Goal: Task Accomplishment & Management: Manage account settings

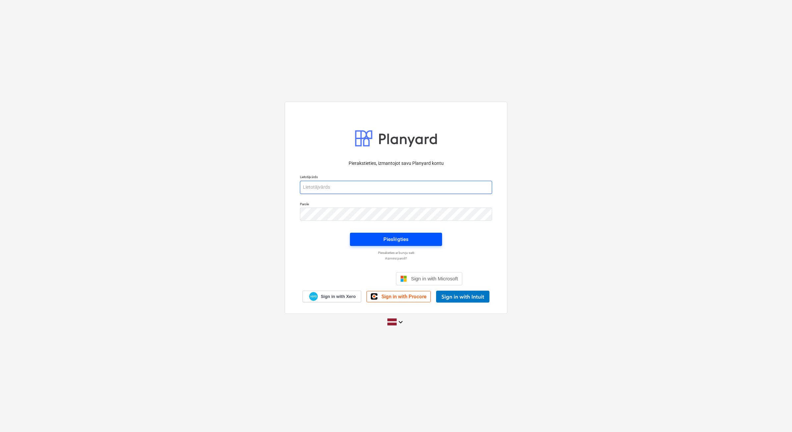
type input "[EMAIL_ADDRESS][DOMAIN_NAME]"
click at [357, 241] on button "Pieslēgties" at bounding box center [396, 239] width 92 height 13
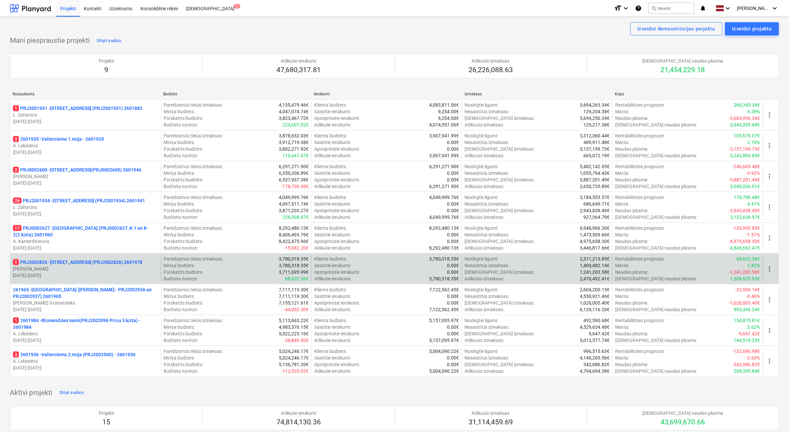
click at [90, 277] on p "[DATE] - [DATE]" at bounding box center [85, 275] width 145 height 7
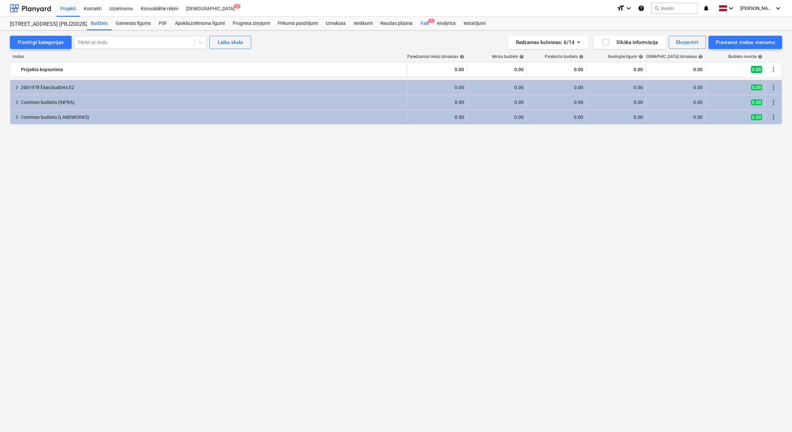
click at [428, 22] on span "1" at bounding box center [431, 21] width 7 height 5
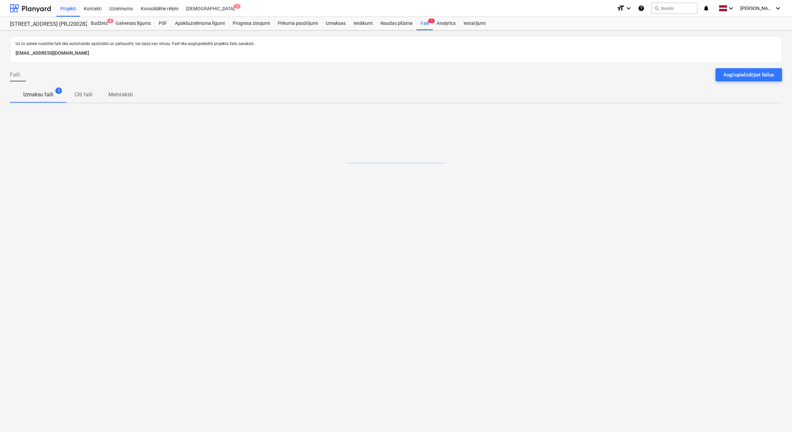
click at [747, 77] on div "Augšupielādējiet failus" at bounding box center [748, 75] width 51 height 9
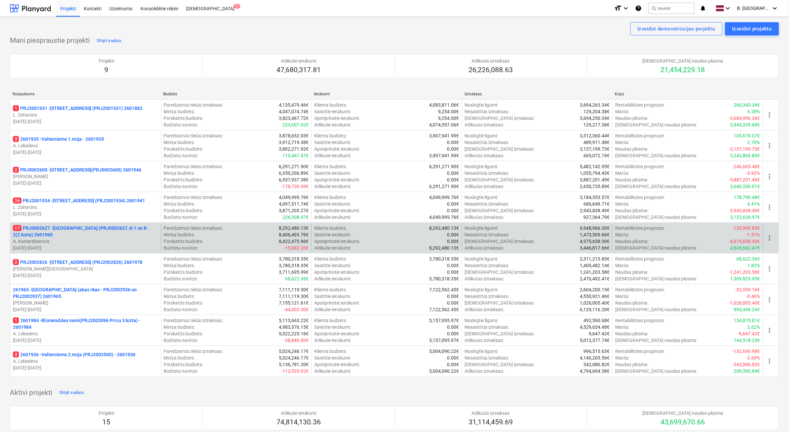
click at [95, 247] on p "[DATE] - [DATE]" at bounding box center [85, 248] width 145 height 7
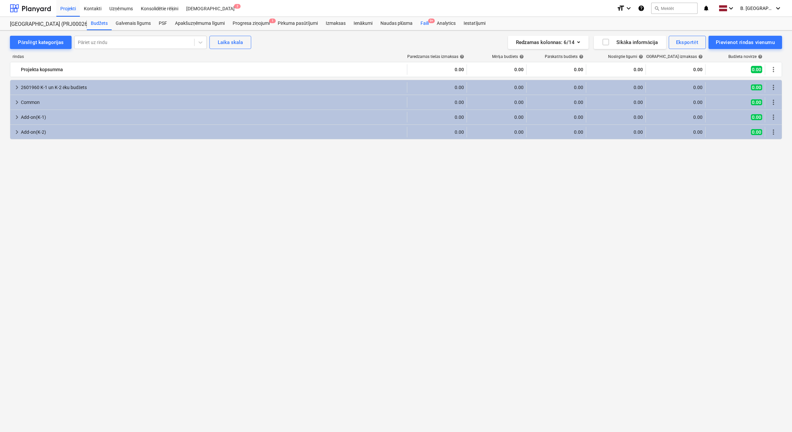
click at [424, 24] on div "Faili 9+" at bounding box center [424, 23] width 16 height 13
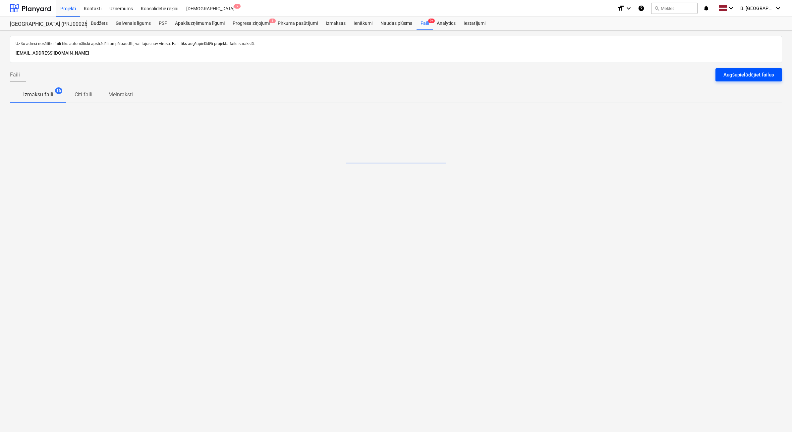
click at [749, 75] on div "Augšupielādējiet failus" at bounding box center [748, 75] width 51 height 9
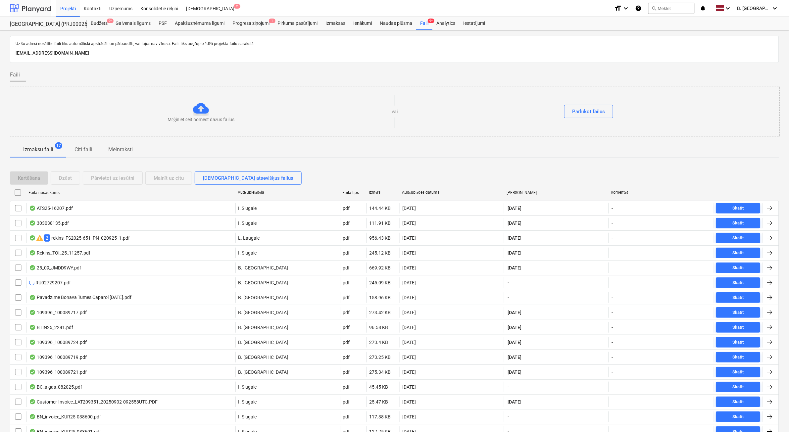
drag, startPoint x: 26, startPoint y: 7, endPoint x: 30, endPoint y: 1, distance: 7.6
click at [26, 7] on div at bounding box center [30, 8] width 41 height 17
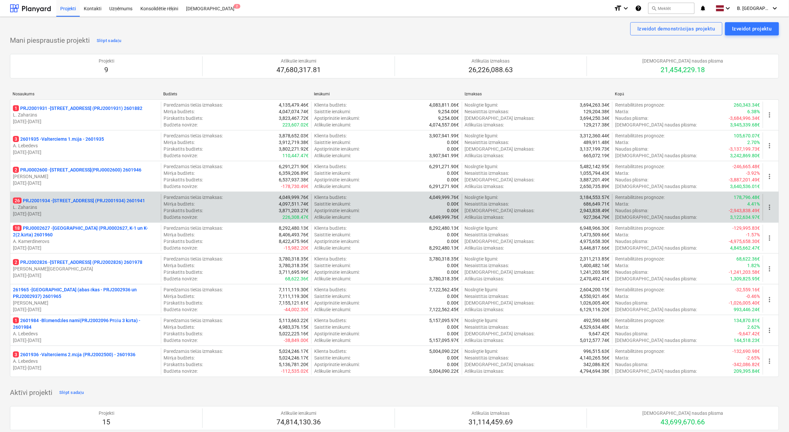
click at [122, 208] on p "L. Zaharāns" at bounding box center [85, 207] width 145 height 7
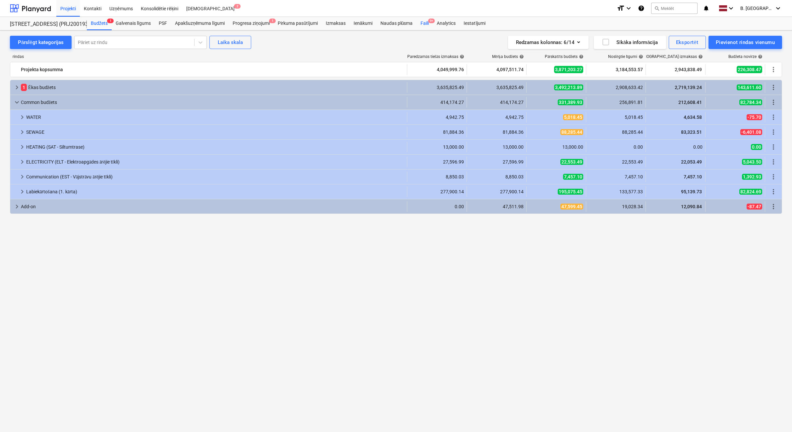
click at [429, 24] on div "Faili 9+" at bounding box center [424, 23] width 16 height 13
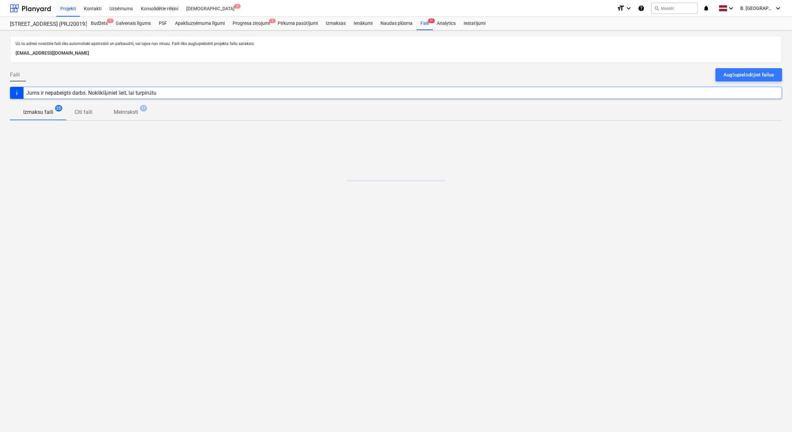
click at [744, 76] on div "Augšupielādējiet failus" at bounding box center [748, 75] width 51 height 9
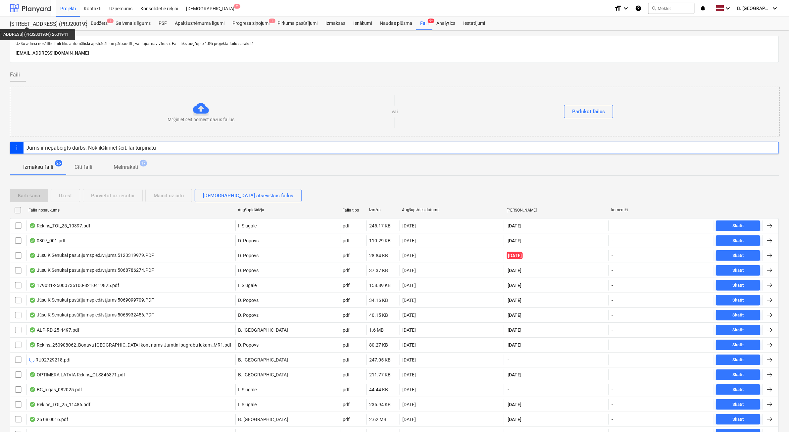
click at [21, 10] on div at bounding box center [30, 8] width 41 height 17
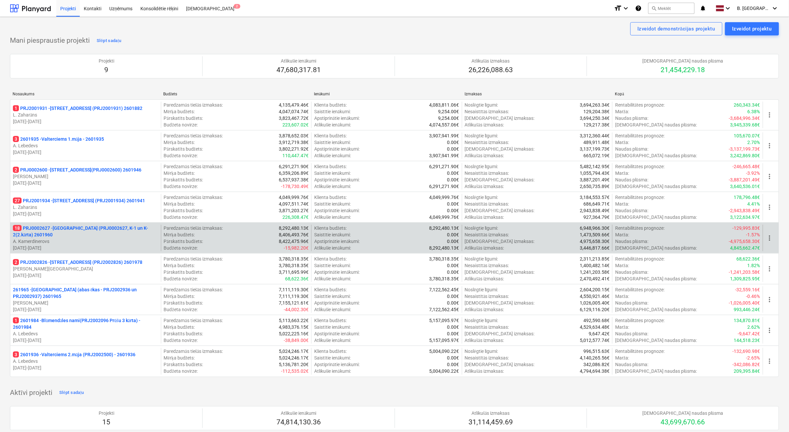
click at [90, 237] on p "18 PRJ0002627 - [GEOGRAPHIC_DATA] (PRJ0002627, K-1 un K-2(2.kārta) 2601960" at bounding box center [85, 231] width 145 height 13
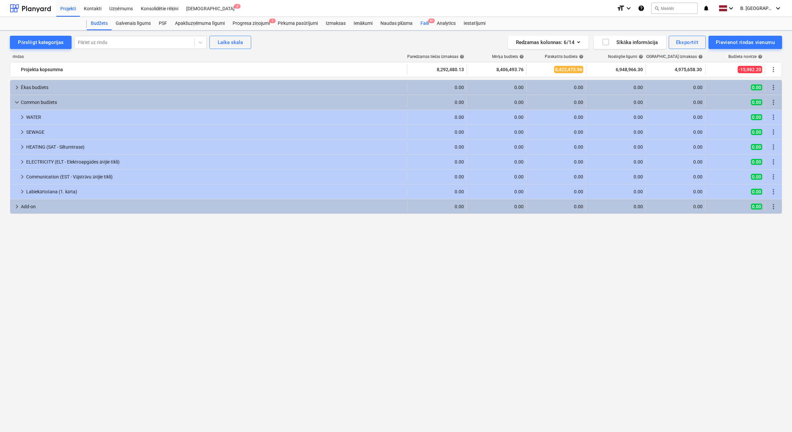
click at [425, 27] on div "Faili 9+" at bounding box center [424, 23] width 16 height 13
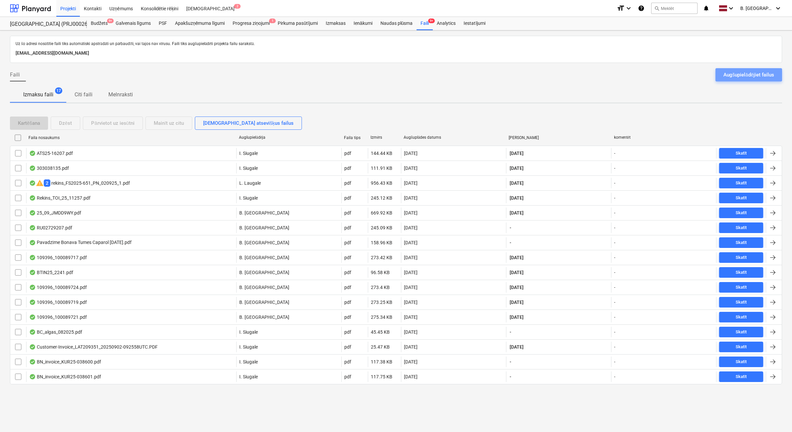
drag, startPoint x: 773, startPoint y: 74, endPoint x: 753, endPoint y: 74, distance: 19.9
click at [772, 74] on div "Augšupielādējiet failus" at bounding box center [748, 75] width 51 height 9
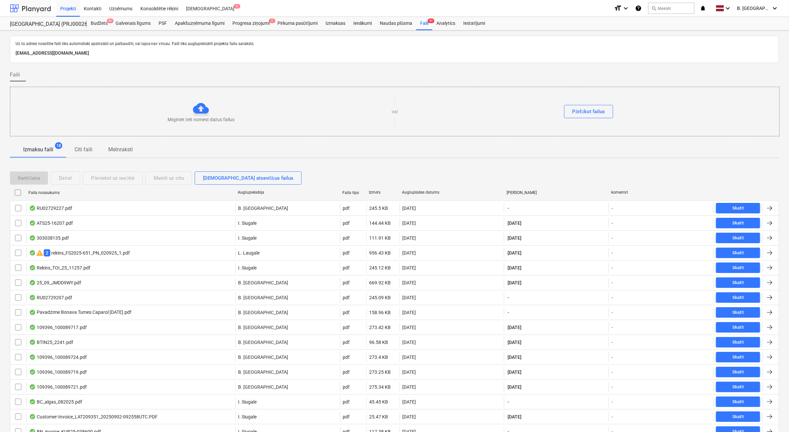
click at [26, 6] on div at bounding box center [30, 8] width 41 height 17
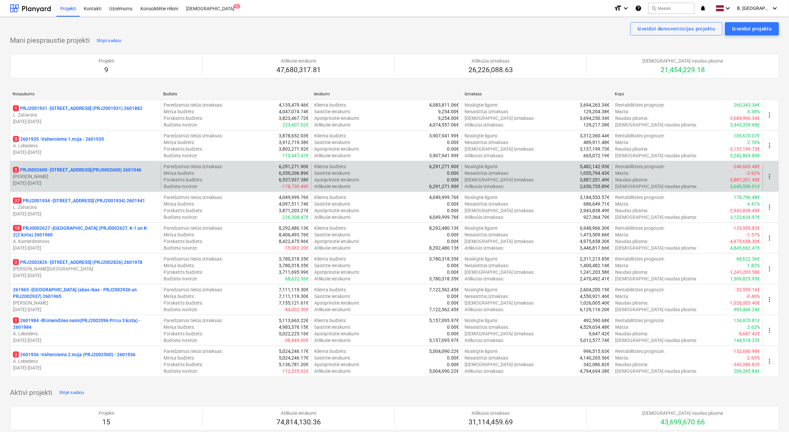
click at [100, 181] on p "[DATE] - [DATE]" at bounding box center [85, 183] width 145 height 7
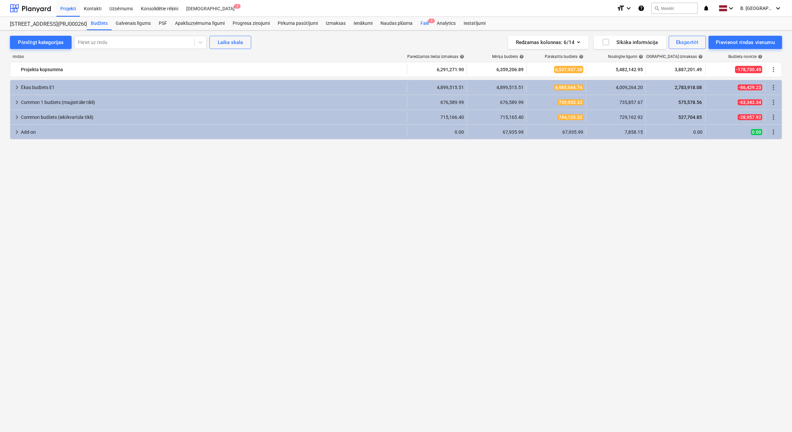
click at [429, 24] on div "Faili 2" at bounding box center [424, 23] width 16 height 13
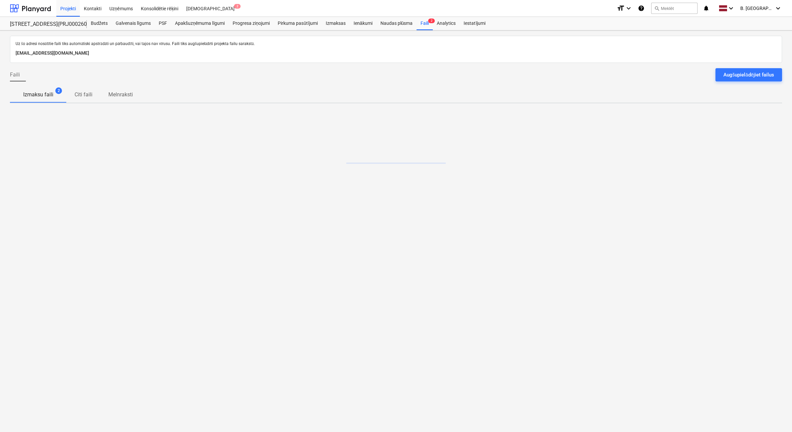
click at [726, 71] on div "Augšupielādējiet failus" at bounding box center [748, 75] width 51 height 9
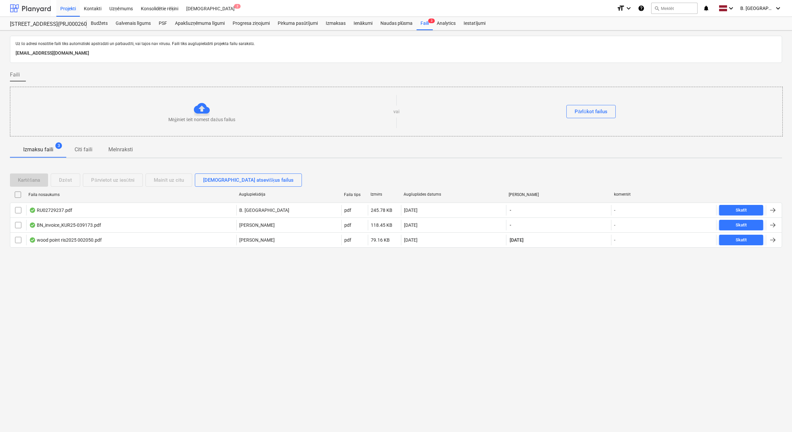
click at [25, 4] on div at bounding box center [30, 8] width 41 height 17
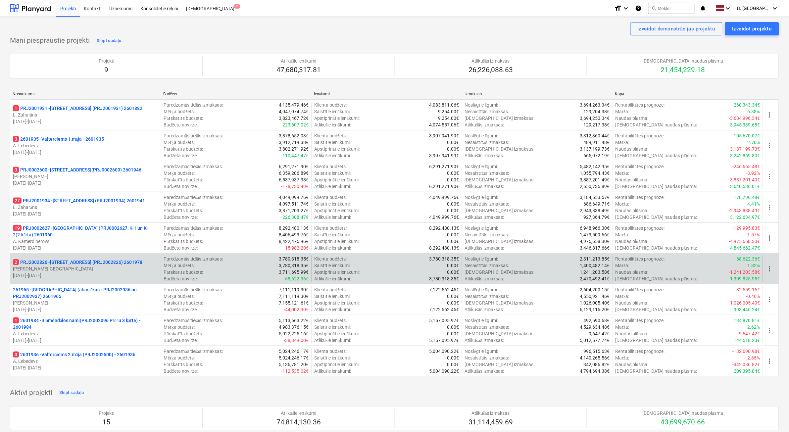
click at [64, 272] on p "[DATE] - [DATE]" at bounding box center [85, 275] width 145 height 7
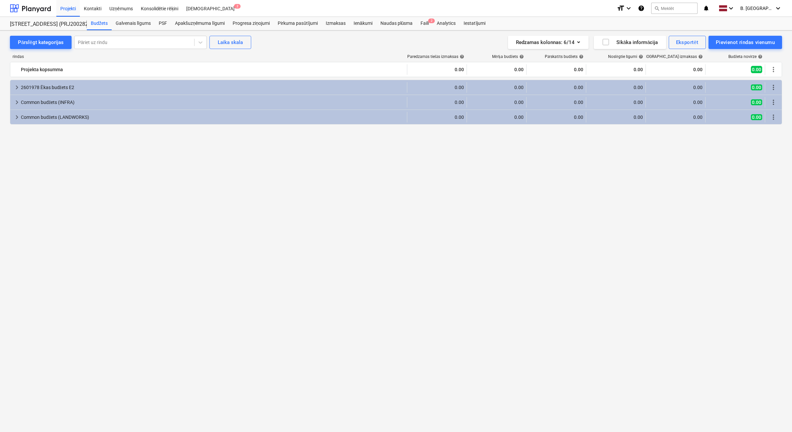
drag, startPoint x: 423, startPoint y: 27, endPoint x: 625, endPoint y: 27, distance: 201.8
click at [423, 27] on div "Faili 2" at bounding box center [424, 23] width 16 height 13
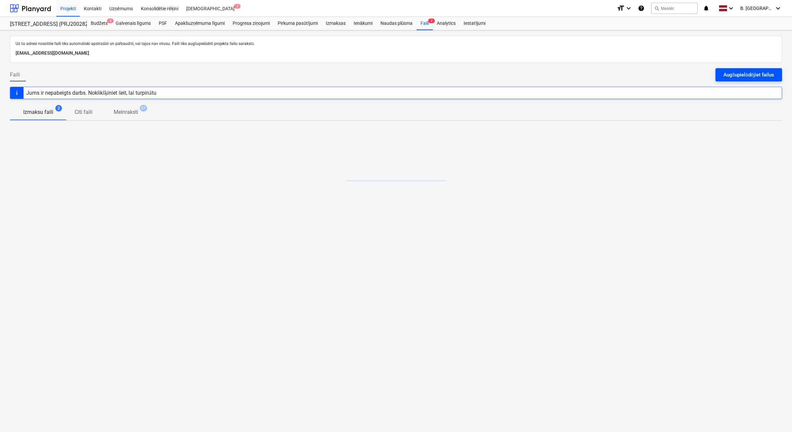
click at [751, 81] on button "Augšupielādējiet failus" at bounding box center [748, 74] width 67 height 13
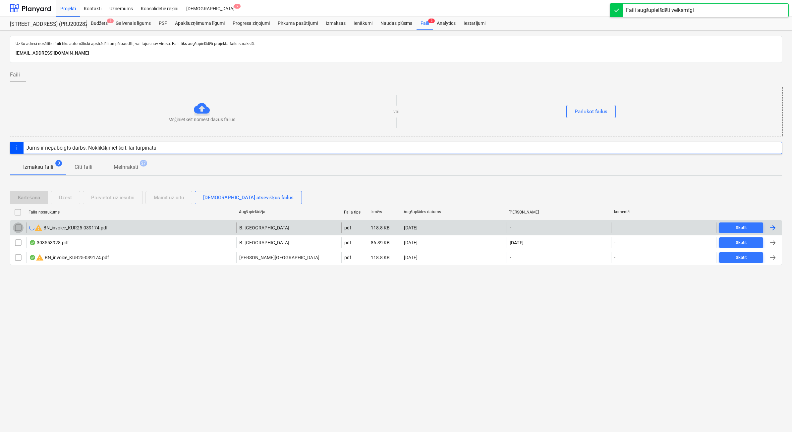
click at [23, 231] on input "checkbox" at bounding box center [18, 228] width 11 height 11
click at [70, 201] on div "Dzēst" at bounding box center [65, 197] width 13 height 9
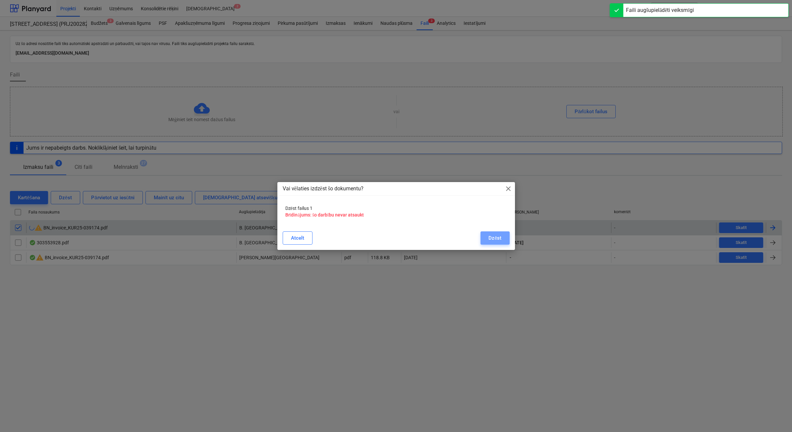
drag, startPoint x: 486, startPoint y: 239, endPoint x: 320, endPoint y: 242, distance: 166.7
click at [487, 239] on button "Dzēst" at bounding box center [494, 238] width 29 height 13
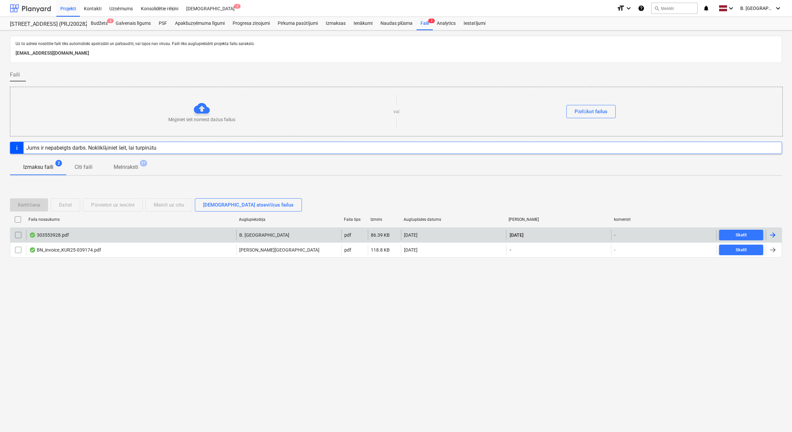
drag, startPoint x: 17, startPoint y: 11, endPoint x: 17, endPoint y: 16, distance: 5.0
click at [17, 12] on div at bounding box center [30, 8] width 41 height 17
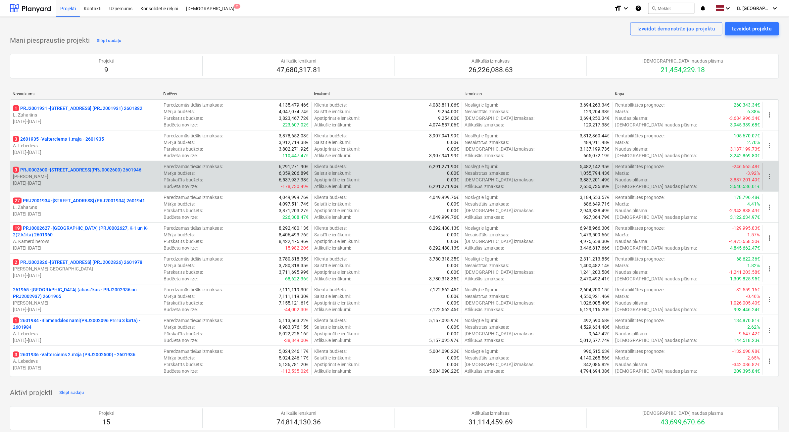
click at [92, 183] on p "[DATE] - [DATE]" at bounding box center [85, 183] width 145 height 7
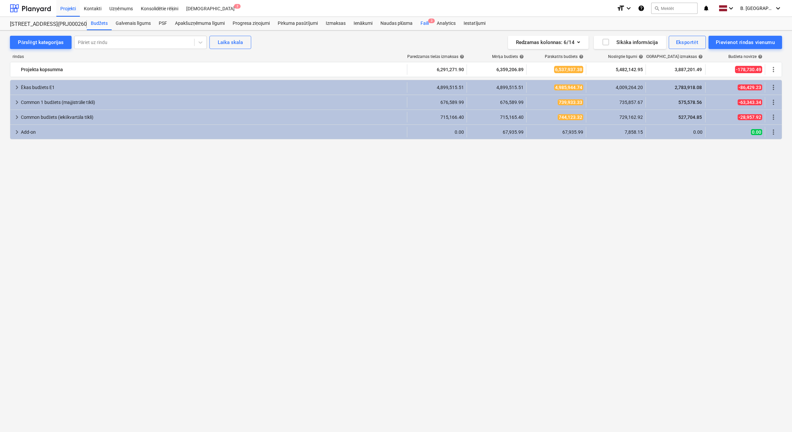
click at [423, 22] on div "Faili 3" at bounding box center [424, 23] width 16 height 13
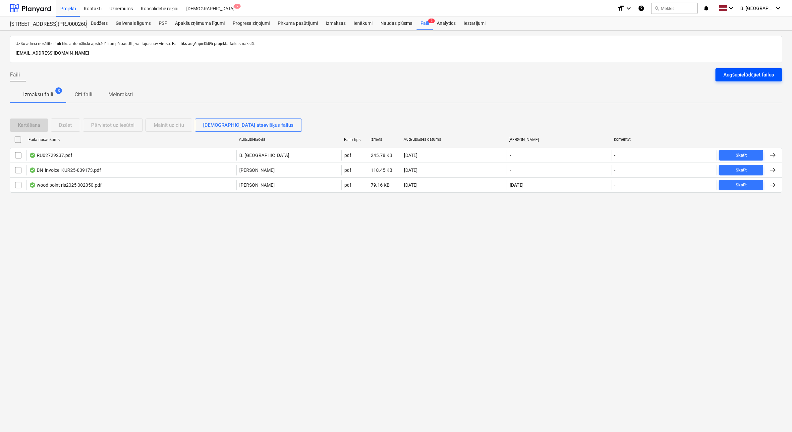
click at [763, 79] on div "Augšupielādējiet failus" at bounding box center [748, 75] width 51 height 9
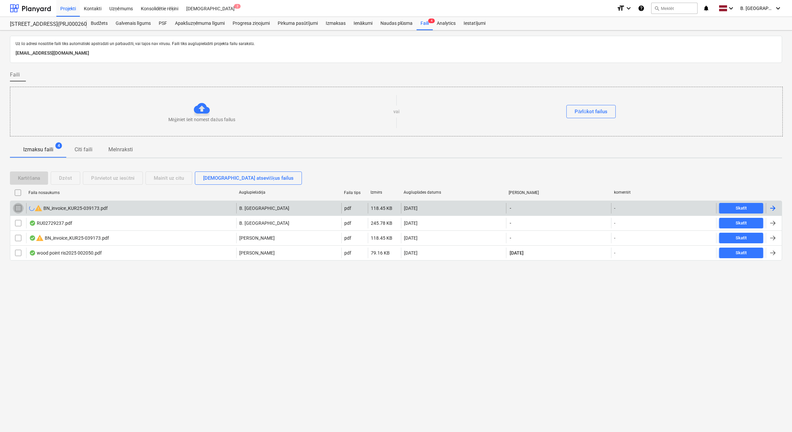
click at [17, 213] on input "checkbox" at bounding box center [18, 208] width 11 height 11
click at [74, 178] on button "Dzēst" at bounding box center [65, 178] width 29 height 13
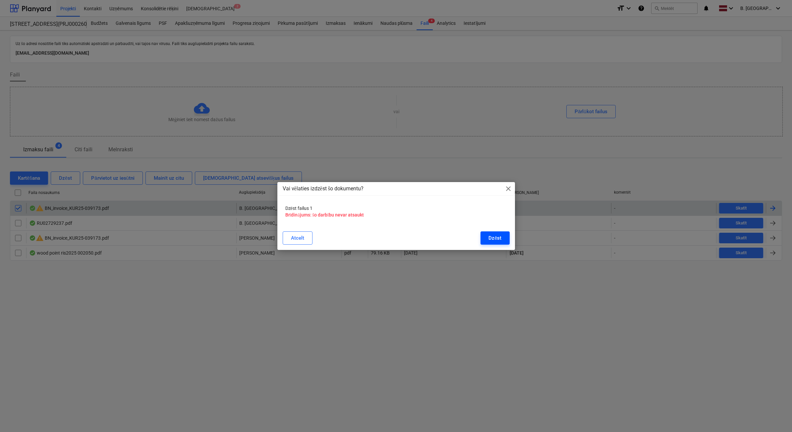
click at [491, 241] on div "Dzēst" at bounding box center [494, 238] width 13 height 9
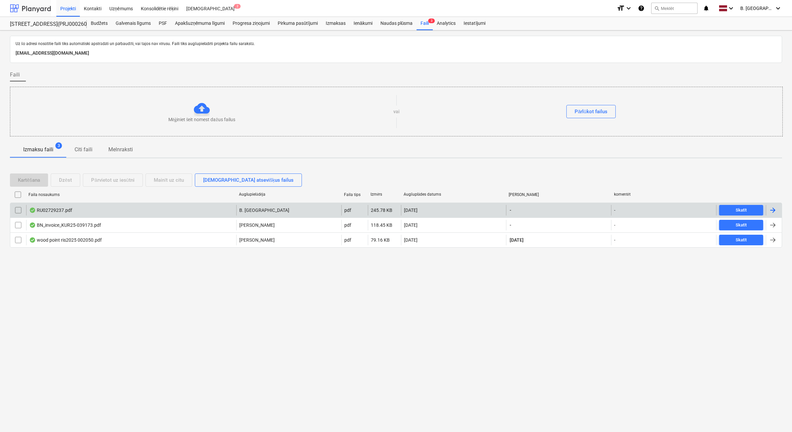
click at [49, 7] on div at bounding box center [30, 8] width 41 height 17
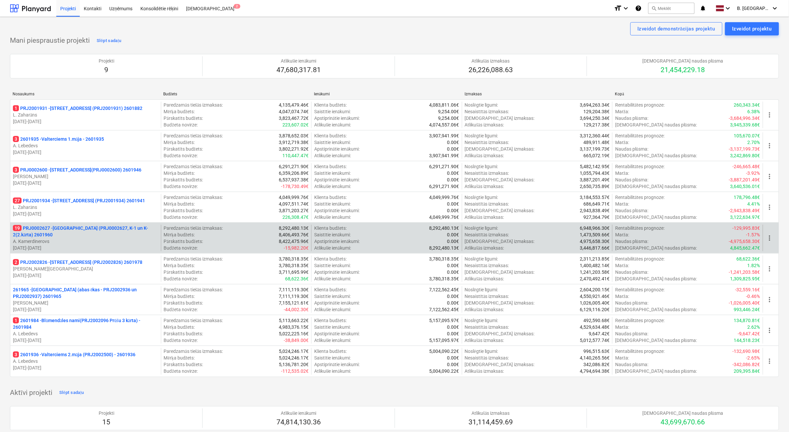
click at [104, 241] on p "A. Kamerdinerovs" at bounding box center [85, 241] width 145 height 7
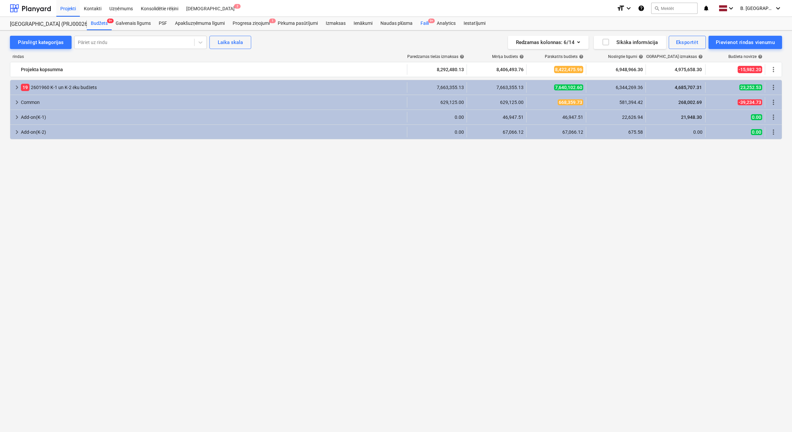
click at [419, 23] on div "Faili 9+" at bounding box center [424, 23] width 16 height 13
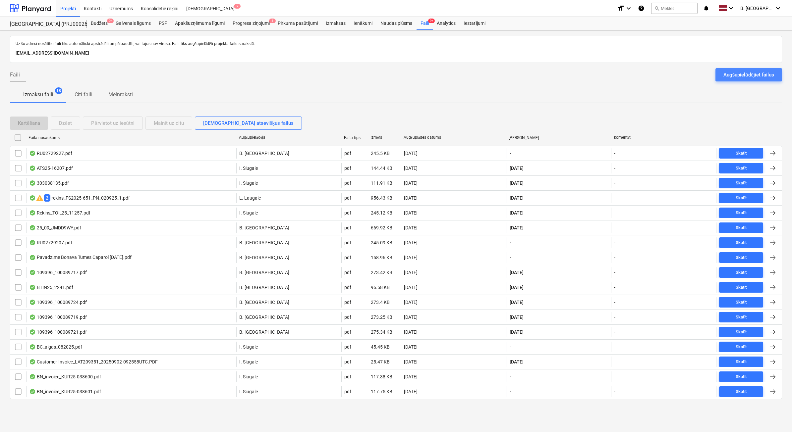
click at [750, 74] on div "Augšupielādējiet failus" at bounding box center [748, 75] width 51 height 9
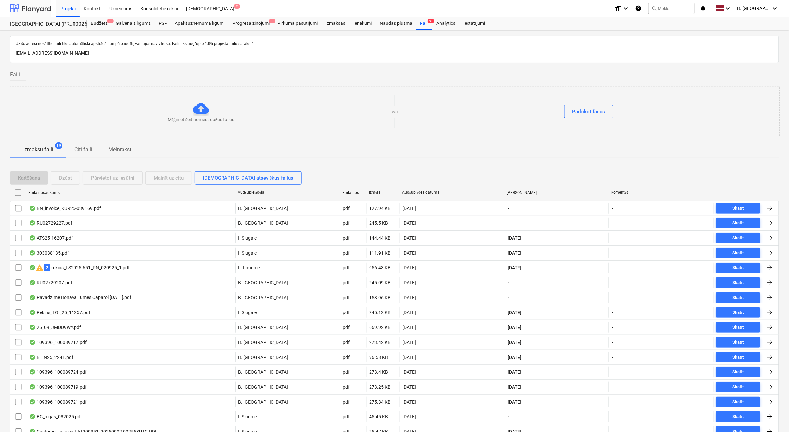
click at [22, 8] on div at bounding box center [30, 8] width 41 height 17
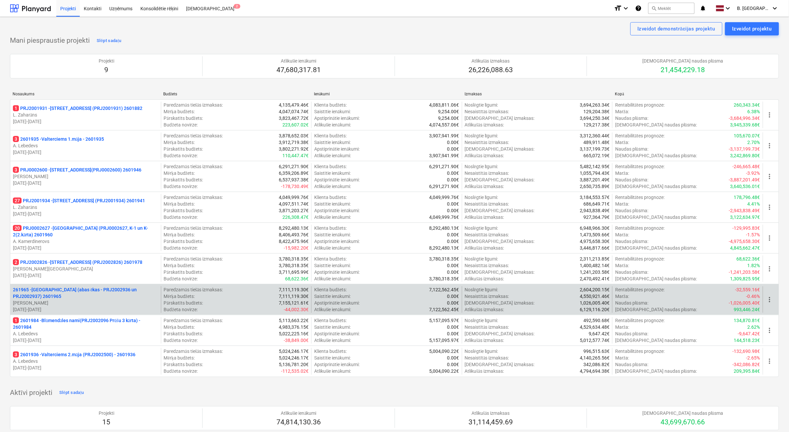
click at [102, 289] on p "261965 - [GEOGRAPHIC_DATA] (abas ēkas - PRJ2002936 un PRJ2002937) 2601965" at bounding box center [85, 293] width 145 height 13
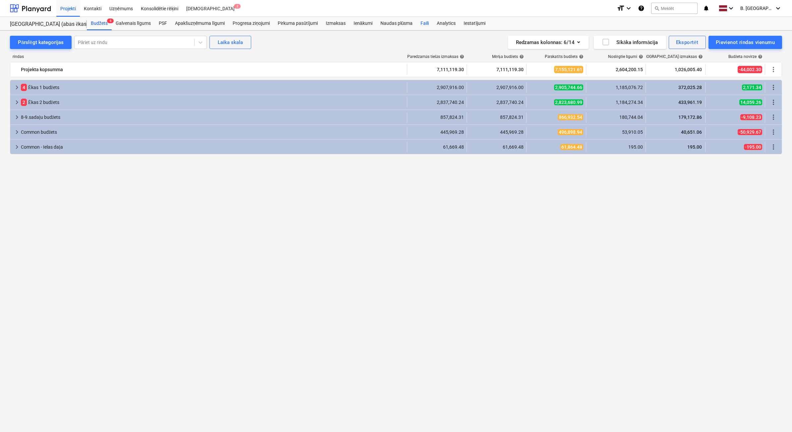
click at [422, 20] on div "Faili" at bounding box center [424, 23] width 16 height 13
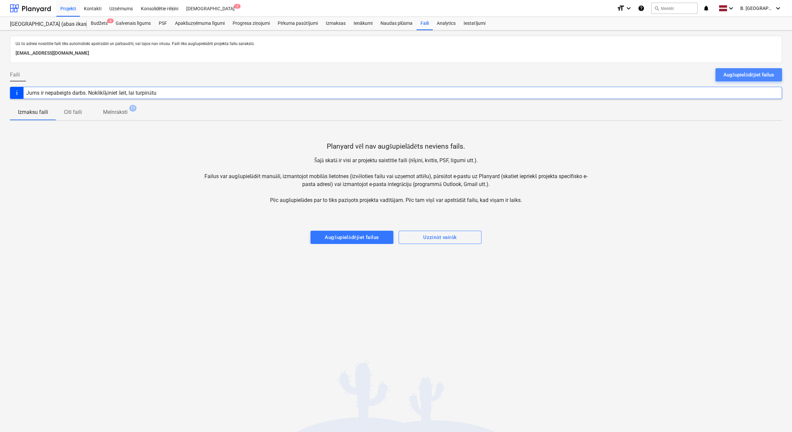
click at [716, 73] on button "Augšupielādējiet failus" at bounding box center [748, 74] width 67 height 13
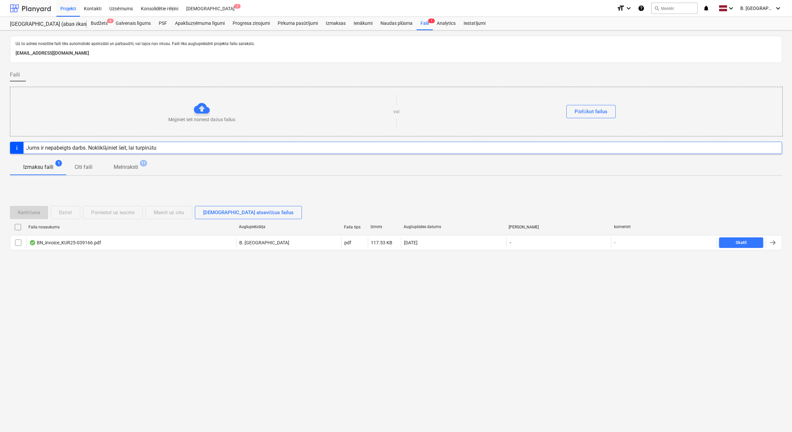
click at [33, 5] on div at bounding box center [30, 8] width 41 height 17
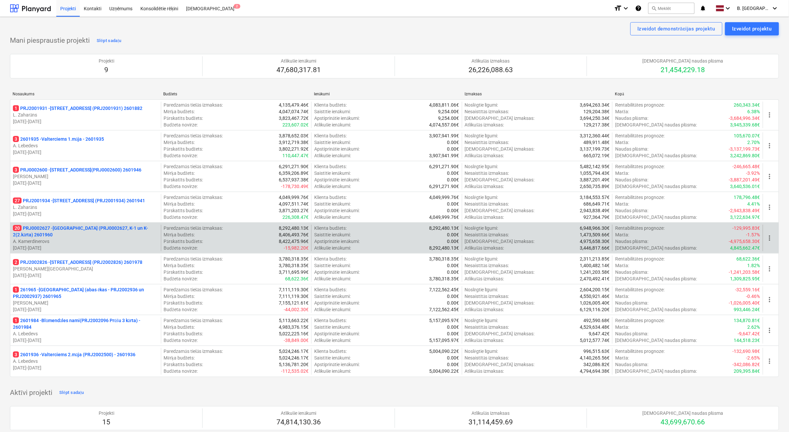
click at [75, 242] on p "A. Kamerdinerovs" at bounding box center [85, 241] width 145 height 7
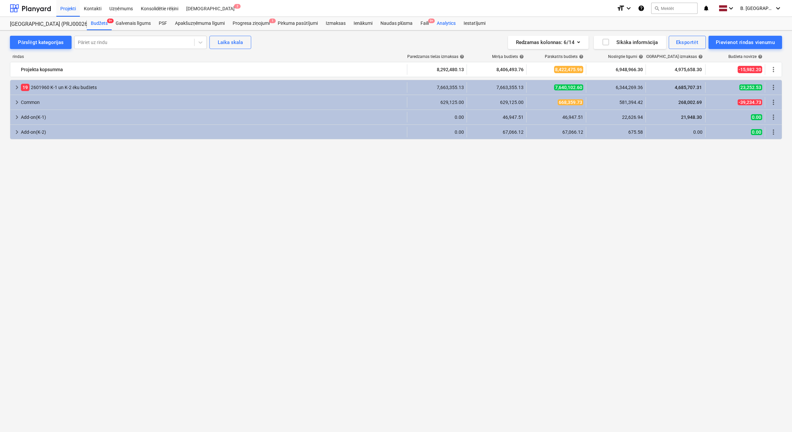
click at [435, 24] on div "Analytics" at bounding box center [446, 23] width 27 height 13
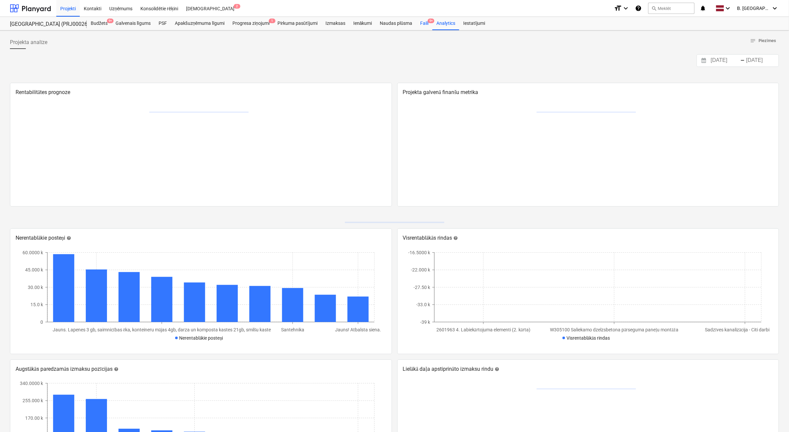
click at [432, 23] on span "9+" at bounding box center [431, 21] width 7 height 5
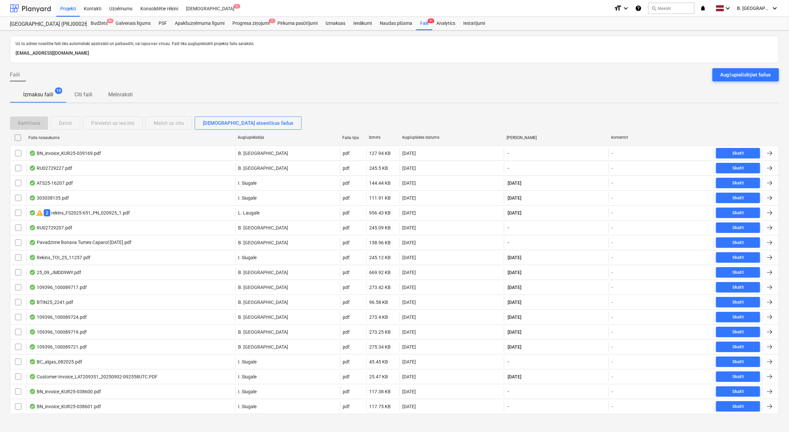
click at [24, 6] on div at bounding box center [30, 8] width 41 height 17
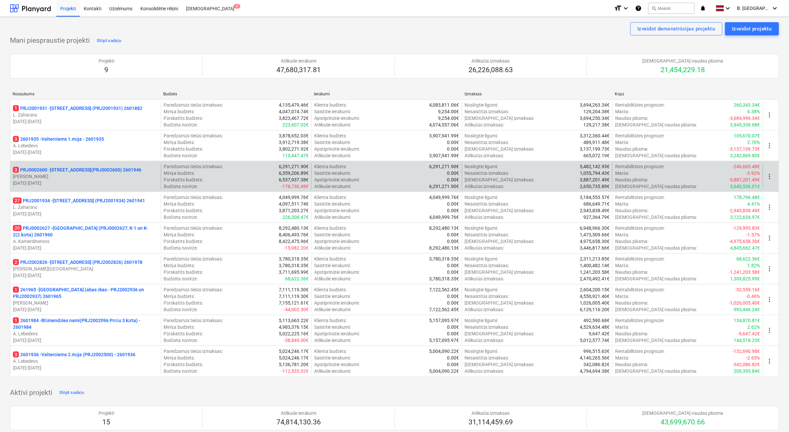
click at [132, 182] on p "[DATE] - [DATE]" at bounding box center [85, 183] width 145 height 7
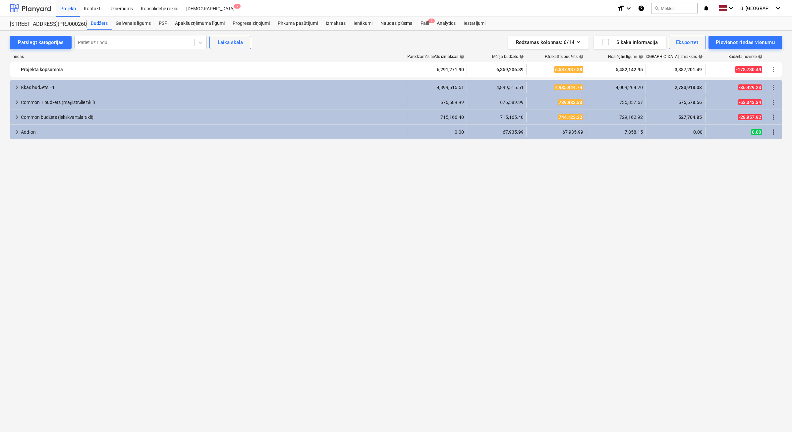
click at [35, 8] on div at bounding box center [30, 8] width 41 height 17
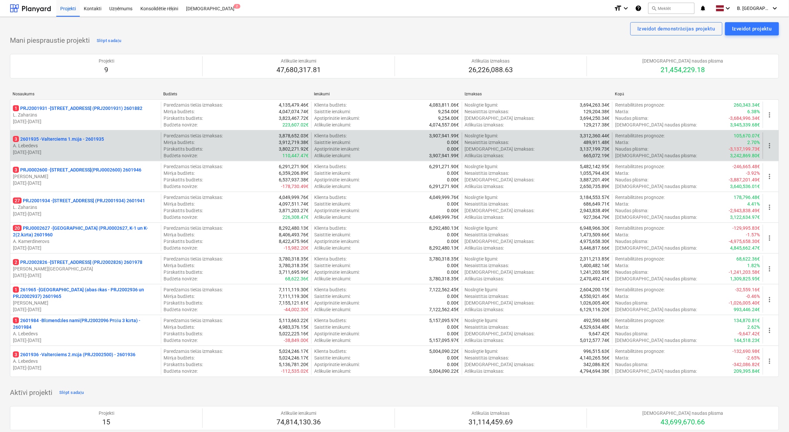
click at [88, 149] on p "[DATE] - [DATE]" at bounding box center [85, 152] width 145 height 7
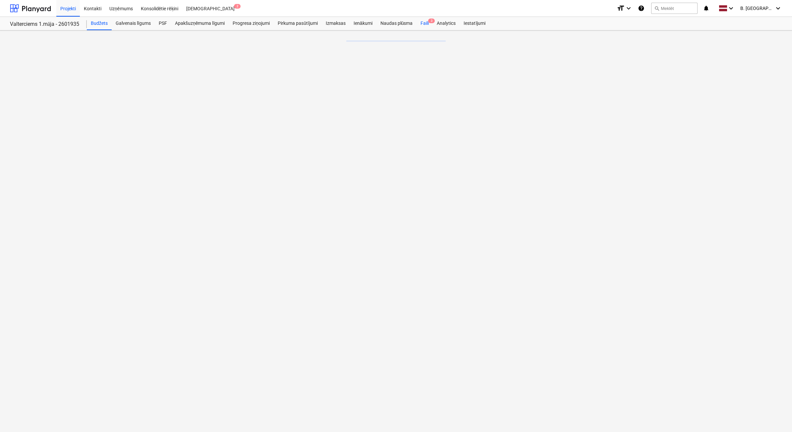
click at [426, 24] on div "Faili 3" at bounding box center [424, 23] width 16 height 13
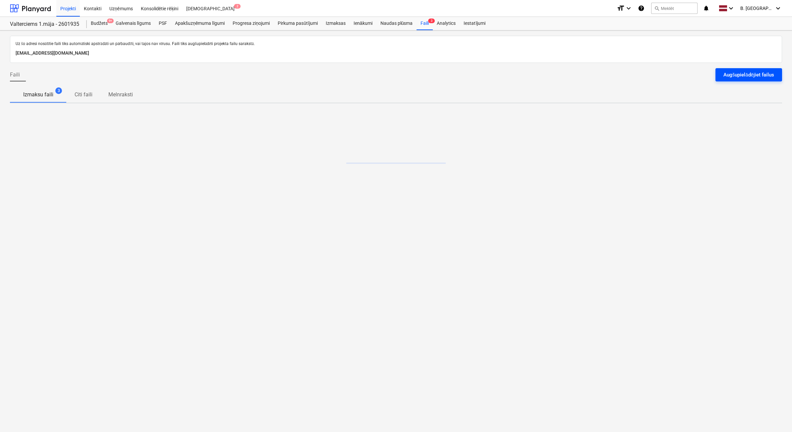
click at [764, 74] on div "Augšupielādējiet failus" at bounding box center [748, 75] width 51 height 9
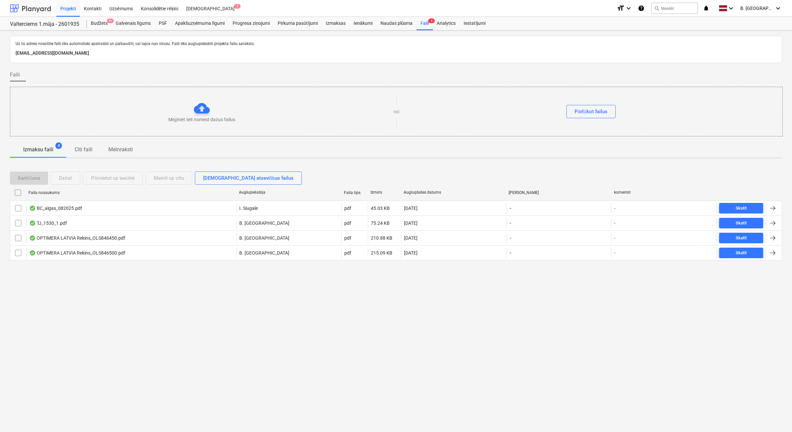
click at [46, 8] on div at bounding box center [30, 8] width 41 height 17
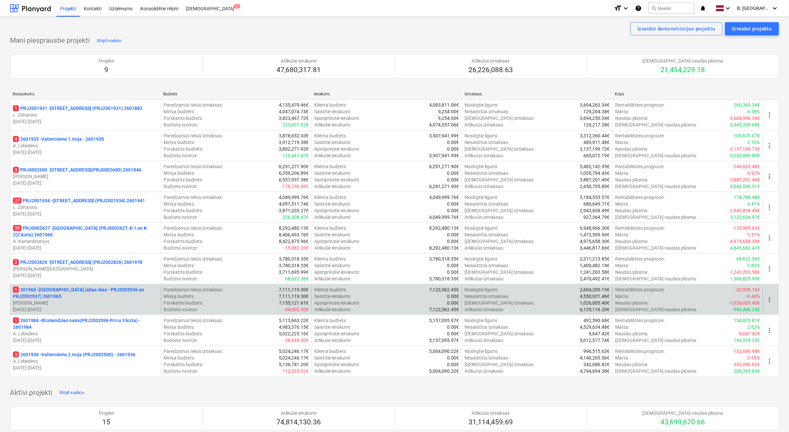
click at [123, 301] on p "[PERSON_NAME]" at bounding box center [85, 303] width 145 height 7
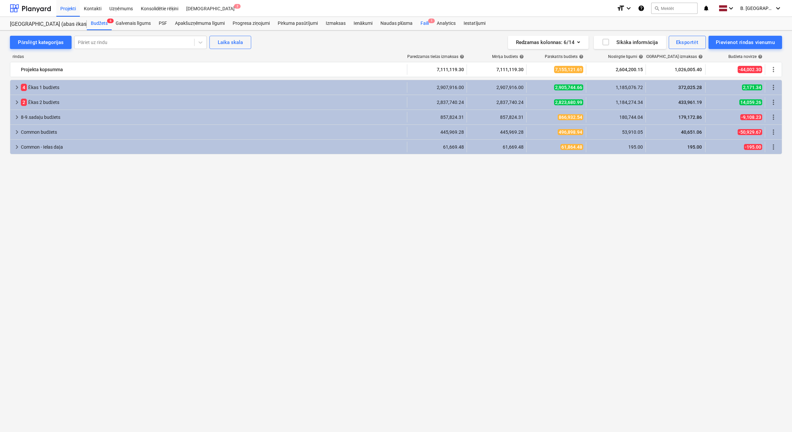
click at [430, 28] on div "Faili 1" at bounding box center [424, 23] width 16 height 13
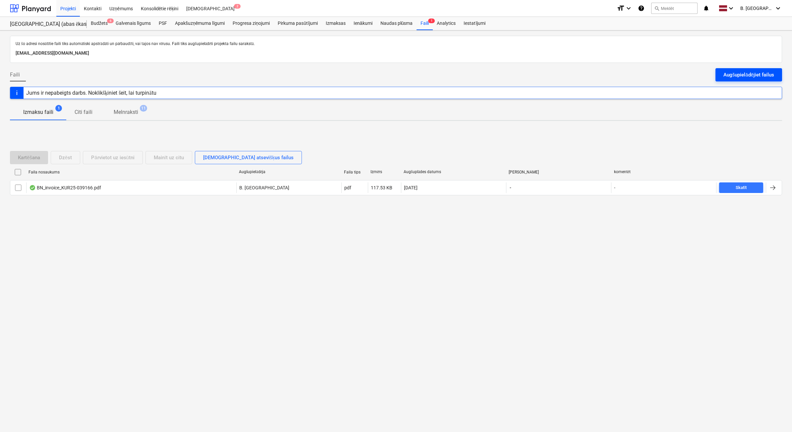
click at [779, 77] on button "Augšupielādējiet failus" at bounding box center [748, 74] width 67 height 13
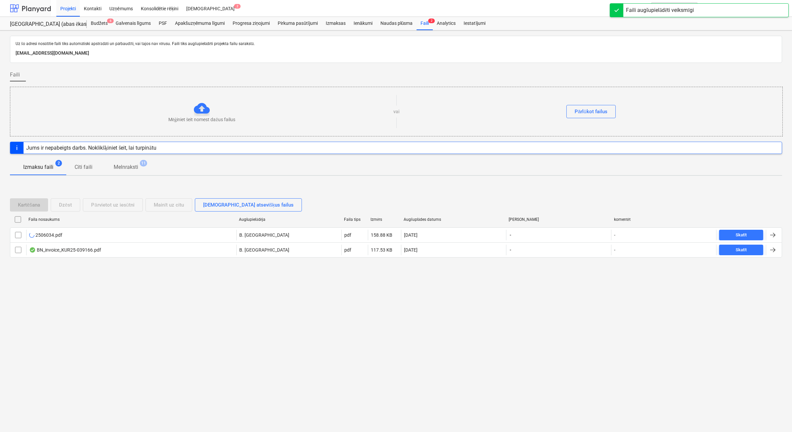
click at [20, 10] on div at bounding box center [30, 8] width 41 height 17
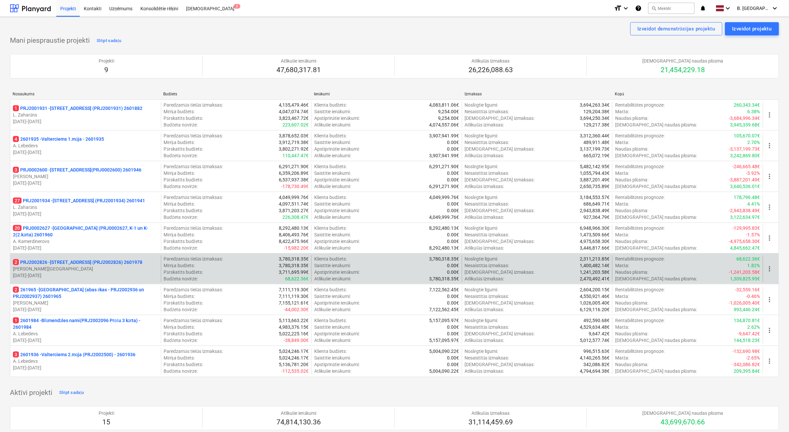
click at [87, 269] on p "[PERSON_NAME][GEOGRAPHIC_DATA]" at bounding box center [85, 269] width 145 height 7
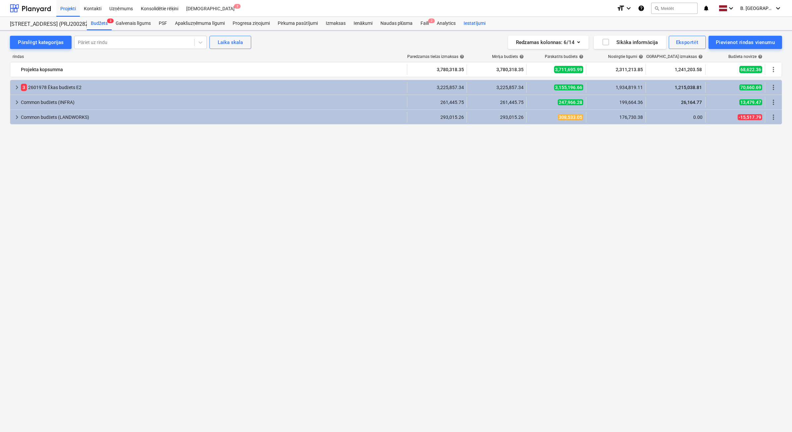
drag, startPoint x: 429, startPoint y: 21, endPoint x: 476, endPoint y: 30, distance: 47.6
click at [429, 22] on span "2" at bounding box center [431, 21] width 7 height 5
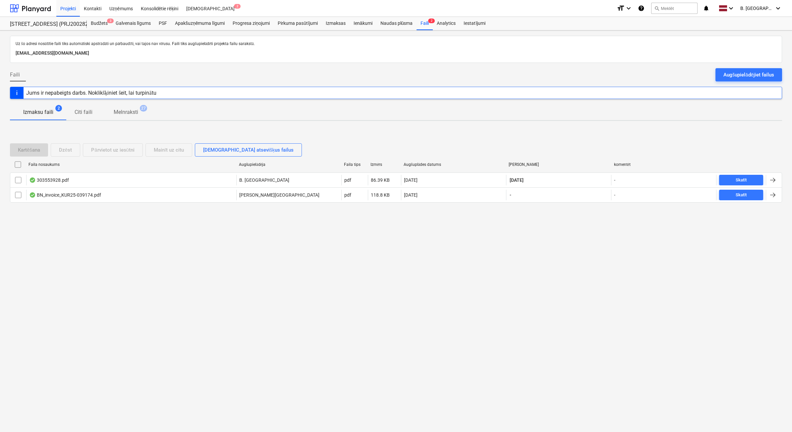
click at [753, 75] on div "Augšupielādējiet failus" at bounding box center [748, 75] width 51 height 9
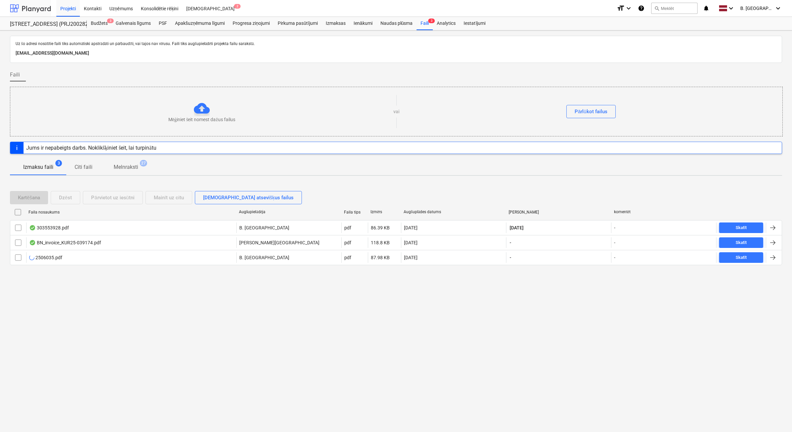
click at [27, 7] on div at bounding box center [30, 8] width 41 height 17
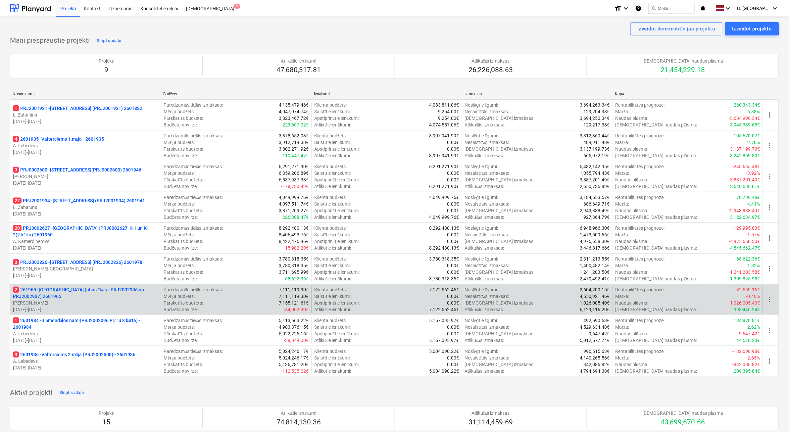
click at [110, 293] on p "2 261965 - [GEOGRAPHIC_DATA] (abas ēkas - PRJ2002936 un PRJ2002937) 2601965" at bounding box center [85, 293] width 145 height 13
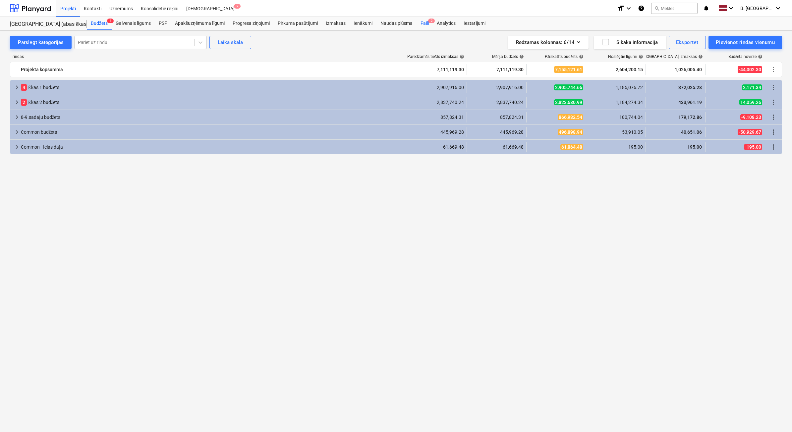
click at [425, 25] on div "Faili 2" at bounding box center [424, 23] width 16 height 13
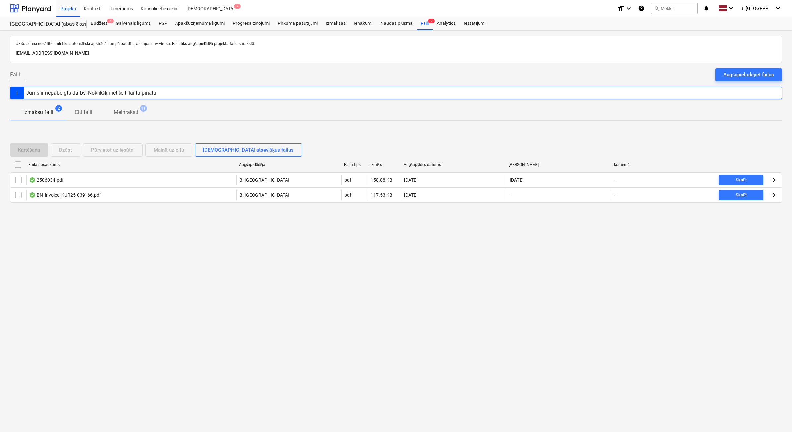
drag, startPoint x: 738, startPoint y: 76, endPoint x: 682, endPoint y: 75, distance: 55.3
click at [738, 76] on div "Augšupielādējiet failus" at bounding box center [748, 75] width 51 height 9
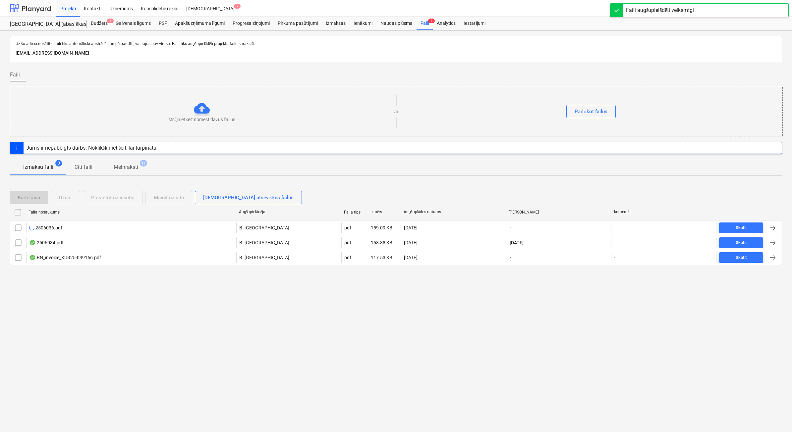
click at [43, 5] on div at bounding box center [30, 8] width 41 height 17
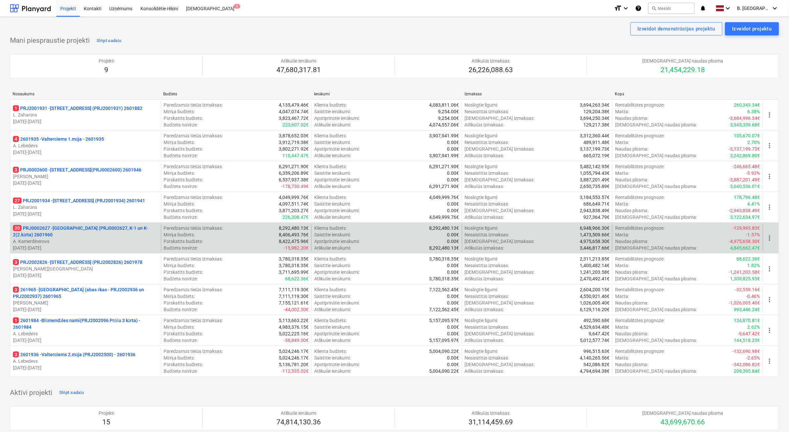
click at [85, 243] on p "A. Kamerdinerovs" at bounding box center [85, 241] width 145 height 7
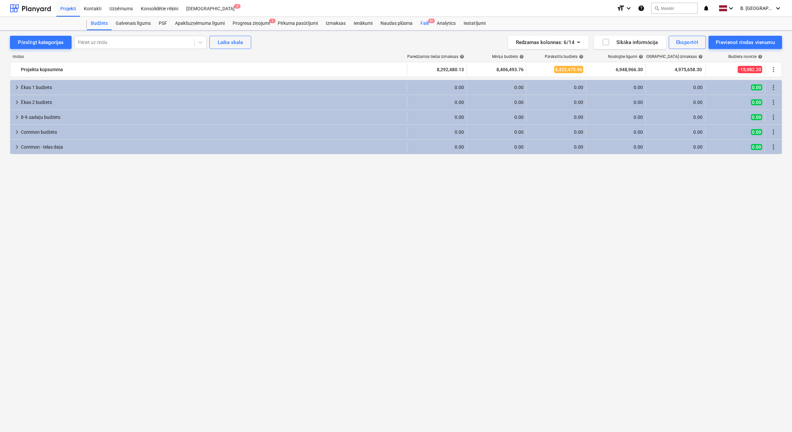
click at [426, 24] on div "Faili 9+" at bounding box center [424, 23] width 16 height 13
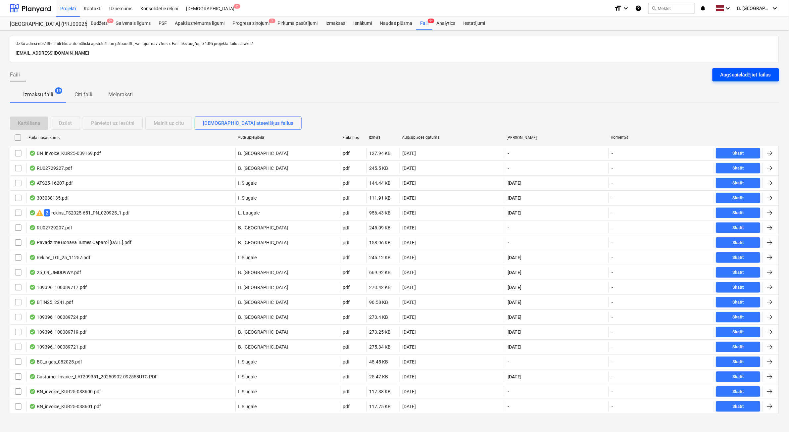
click at [735, 71] on div "Augšupielādējiet failus" at bounding box center [746, 75] width 51 height 9
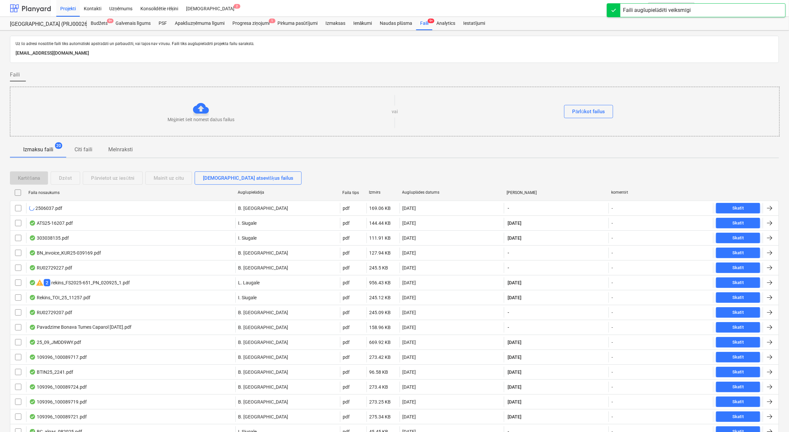
click at [33, 9] on div at bounding box center [30, 8] width 41 height 17
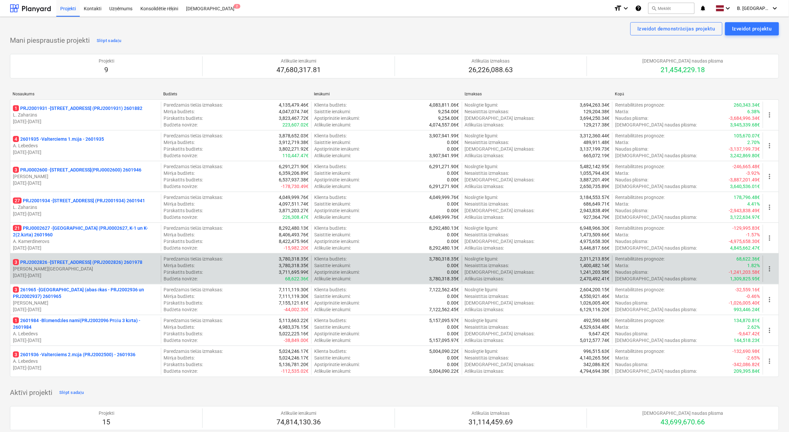
click at [130, 271] on p "[PERSON_NAME][GEOGRAPHIC_DATA]" at bounding box center [85, 269] width 145 height 7
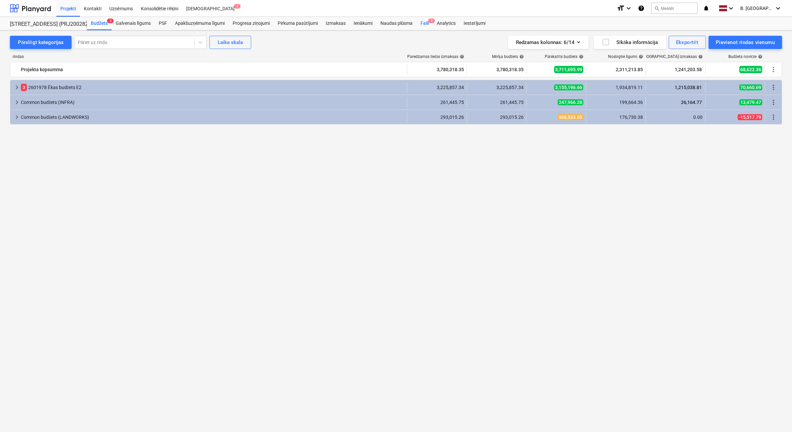
click at [429, 23] on span "3" at bounding box center [431, 21] width 7 height 5
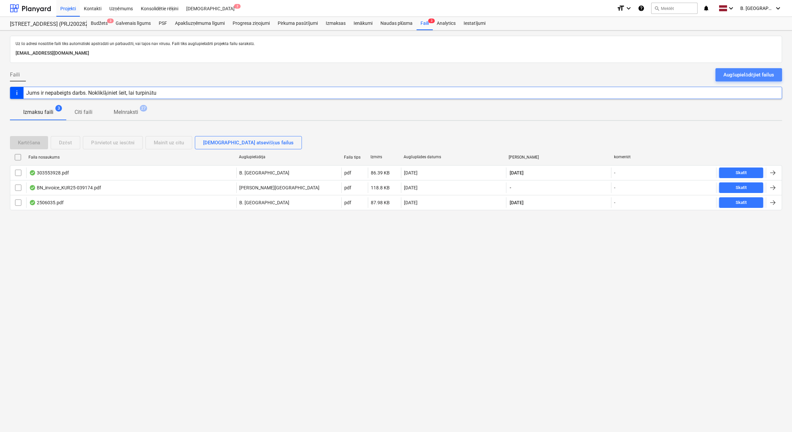
click at [729, 79] on div "Augšupielādējiet failus" at bounding box center [748, 75] width 51 height 9
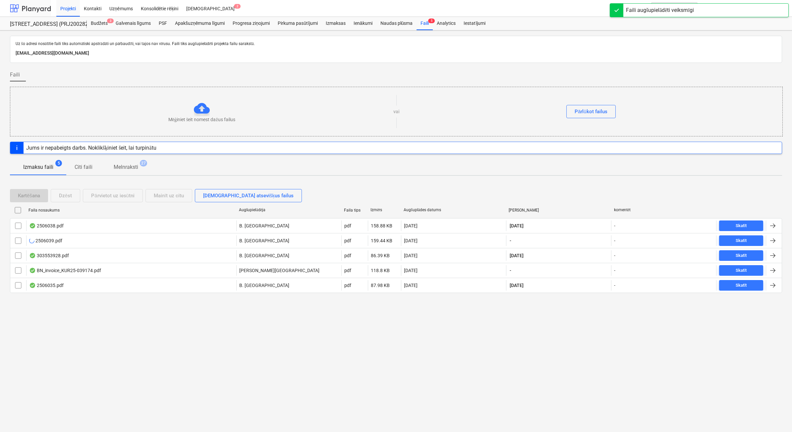
drag, startPoint x: 37, startPoint y: 12, endPoint x: 43, endPoint y: 5, distance: 9.2
click at [37, 12] on div at bounding box center [30, 8] width 41 height 17
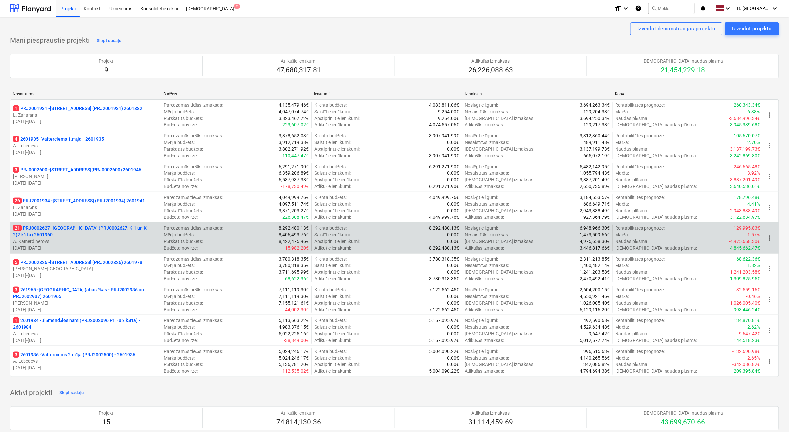
click at [86, 241] on p "A. Kamerdinerovs" at bounding box center [85, 241] width 145 height 7
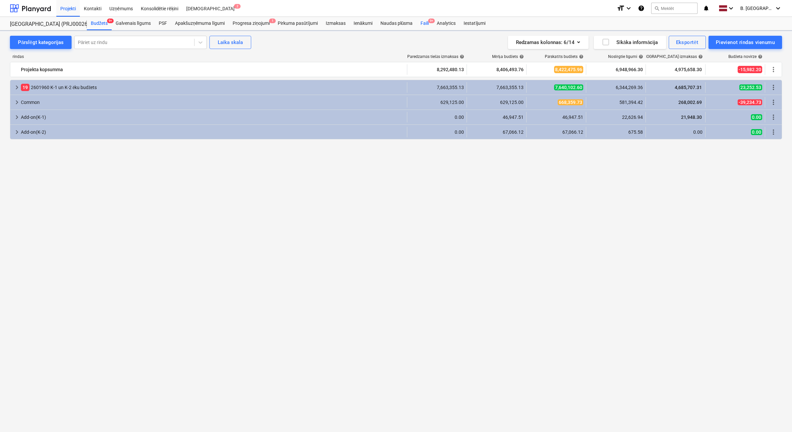
click at [431, 24] on div "Faili 9+" at bounding box center [424, 23] width 16 height 13
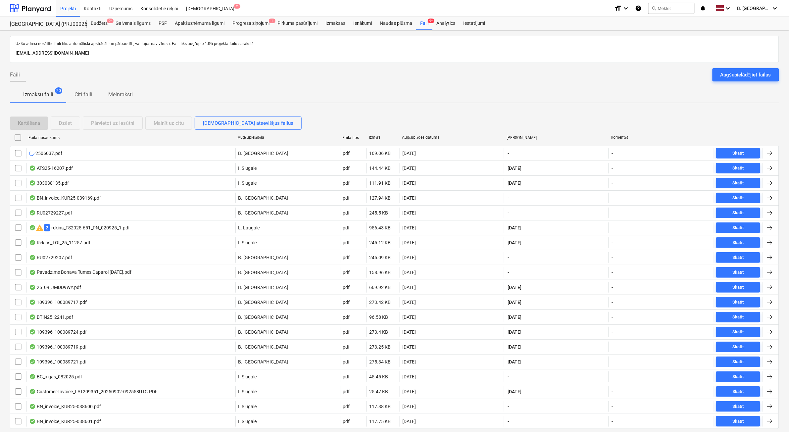
click at [754, 70] on button "Augšupielādējiet failus" at bounding box center [746, 74] width 67 height 13
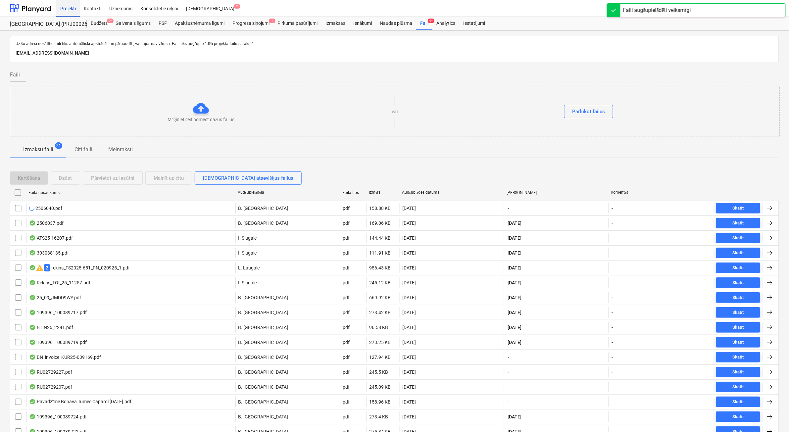
drag, startPoint x: 47, startPoint y: 9, endPoint x: 61, endPoint y: 13, distance: 14.4
click at [47, 9] on div at bounding box center [30, 8] width 41 height 17
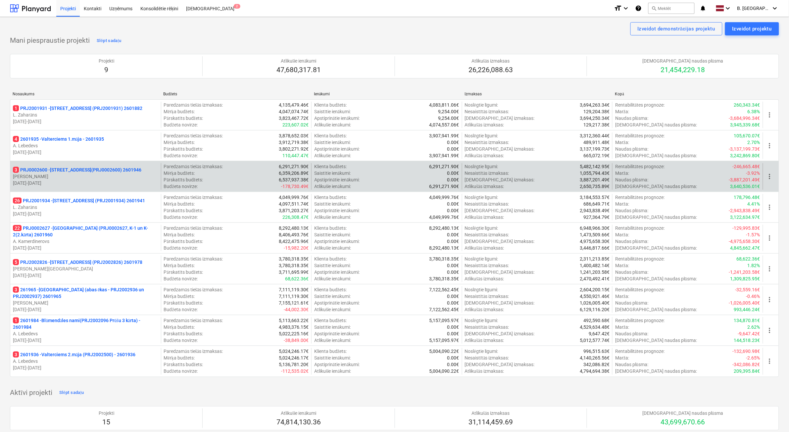
click at [101, 181] on p "[DATE] - [DATE]" at bounding box center [85, 183] width 145 height 7
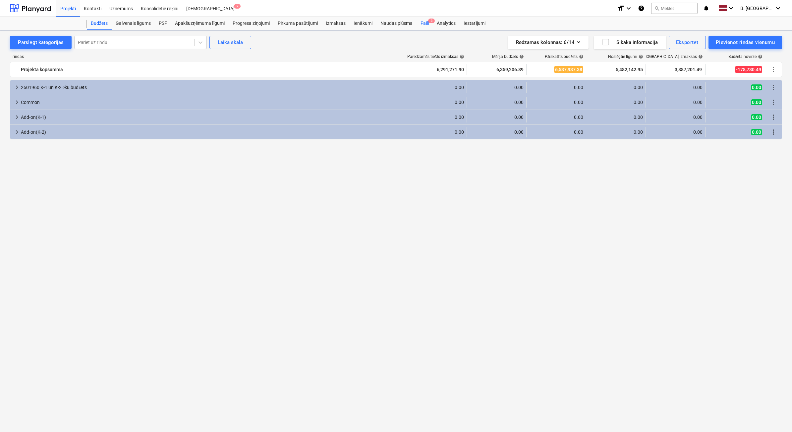
click at [419, 26] on div "Faili 3" at bounding box center [424, 23] width 16 height 13
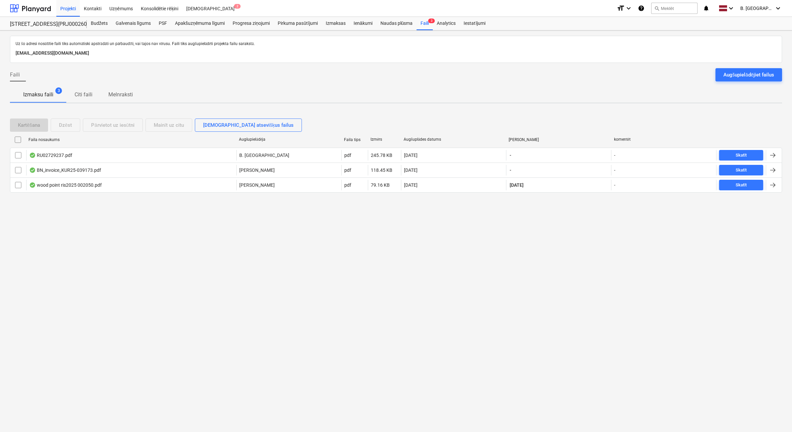
click at [754, 78] on div "Augšupielādējiet failus" at bounding box center [748, 75] width 51 height 9
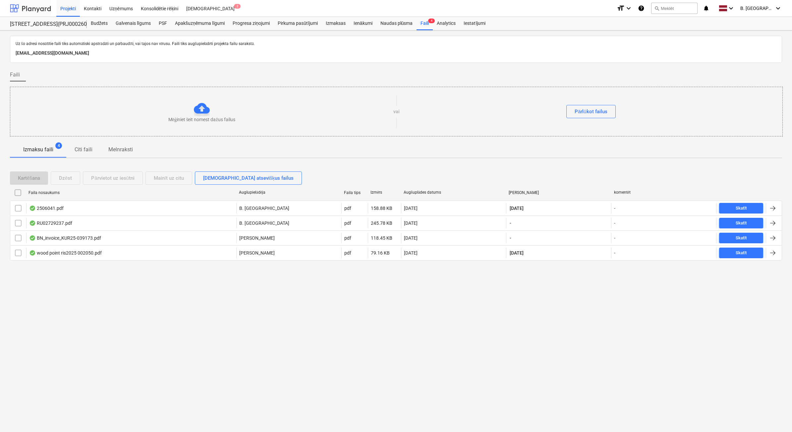
click at [47, 8] on div at bounding box center [30, 8] width 41 height 17
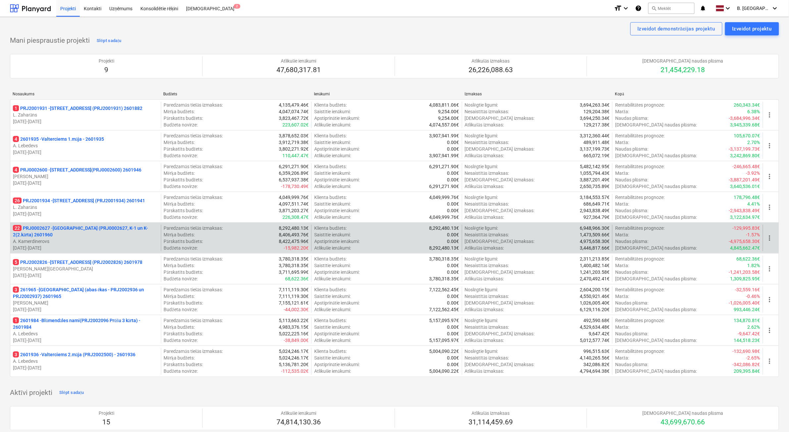
click at [96, 240] on p "A. Kamerdinerovs" at bounding box center [85, 241] width 145 height 7
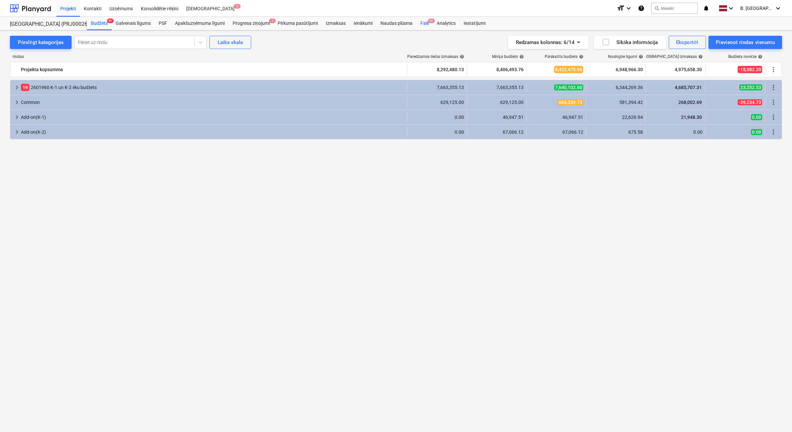
click at [427, 22] on div "Faili 9+" at bounding box center [424, 23] width 16 height 13
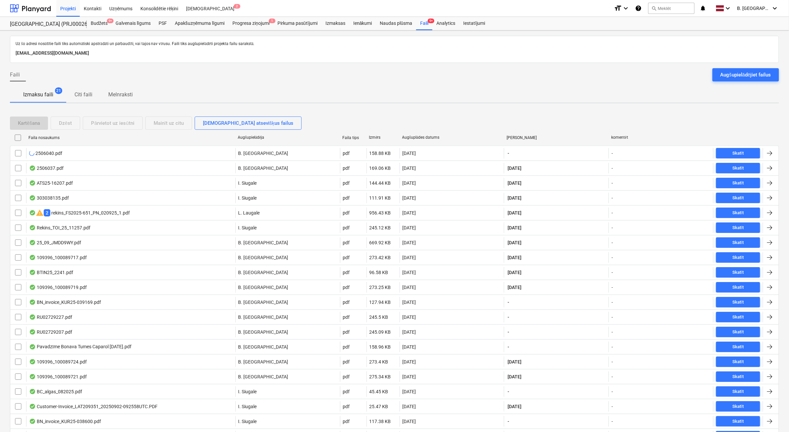
drag, startPoint x: 753, startPoint y: 72, endPoint x: 749, endPoint y: 71, distance: 3.8
click at [753, 72] on div "Augšupielādējiet failus" at bounding box center [746, 75] width 51 height 9
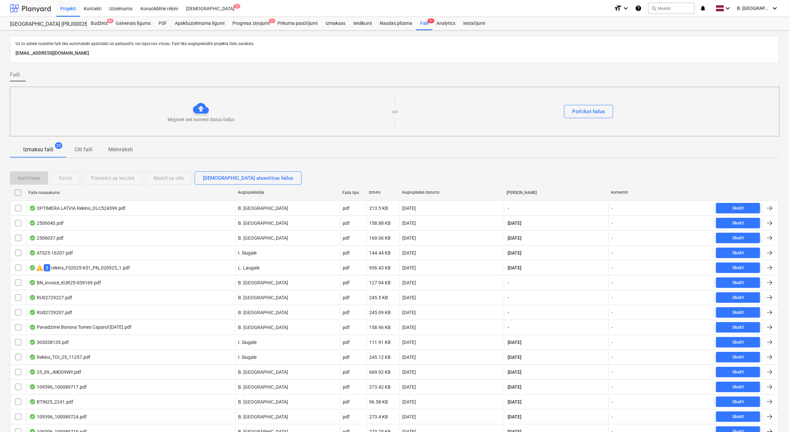
click at [42, 8] on div at bounding box center [30, 8] width 41 height 17
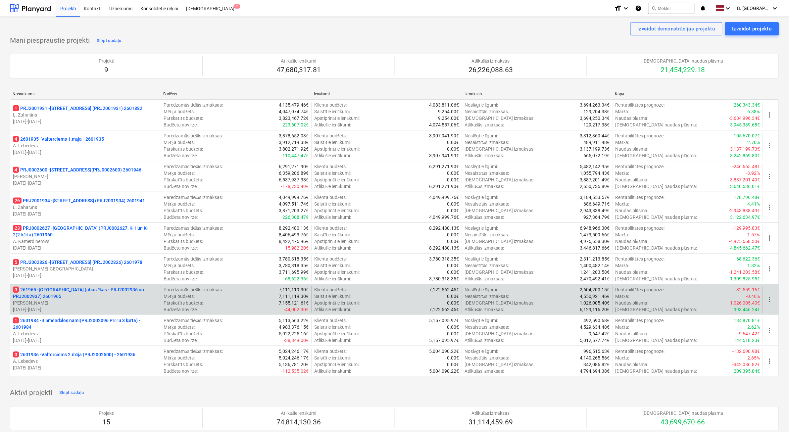
click at [110, 300] on p "3 261965 - [GEOGRAPHIC_DATA] (abas ēkas - PRJ2002936 un PRJ2002937) 2601965" at bounding box center [85, 293] width 145 height 13
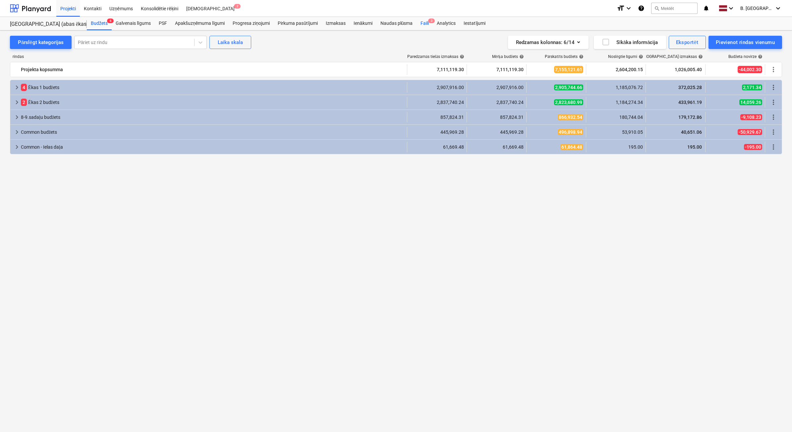
click at [424, 25] on div "Faili 3" at bounding box center [424, 23] width 16 height 13
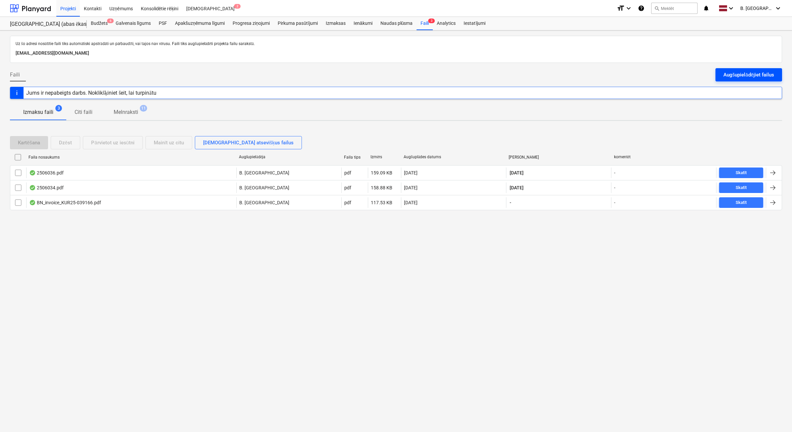
click at [729, 80] on button "Augšupielādējiet failus" at bounding box center [748, 74] width 67 height 13
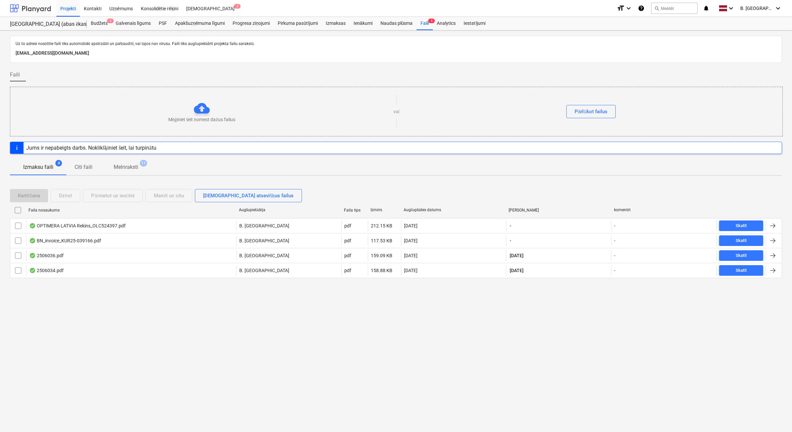
click at [46, 10] on div at bounding box center [30, 8] width 41 height 17
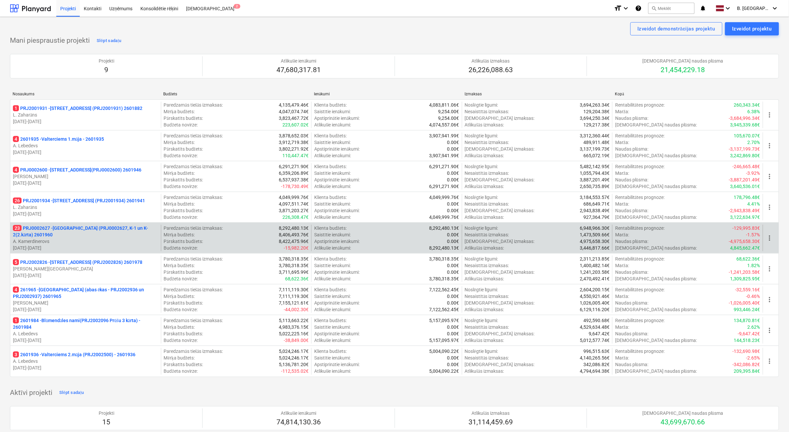
click at [109, 239] on p "A. Kamerdinerovs" at bounding box center [85, 241] width 145 height 7
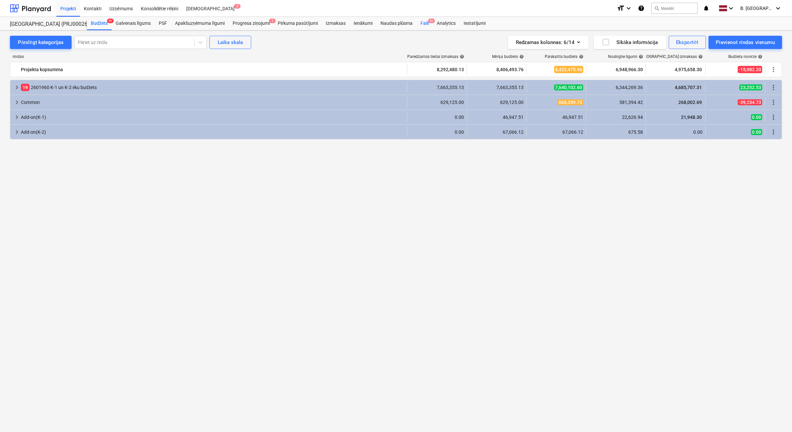
click at [428, 24] on div "Faili 9+" at bounding box center [424, 23] width 16 height 13
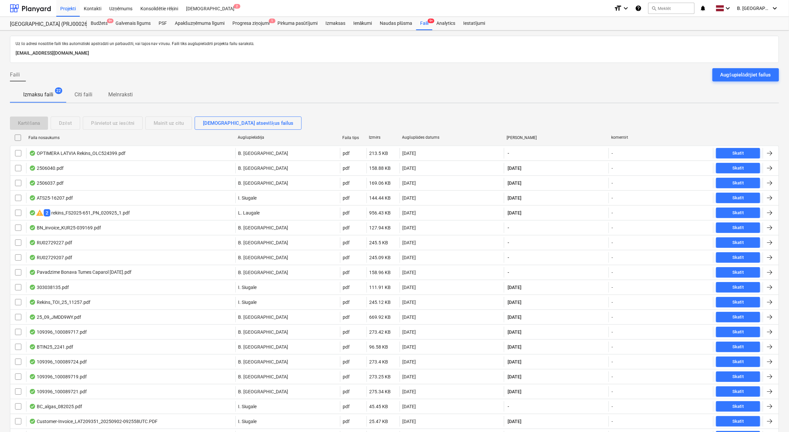
click at [744, 72] on div "Augšupielādējiet failus" at bounding box center [746, 75] width 51 height 9
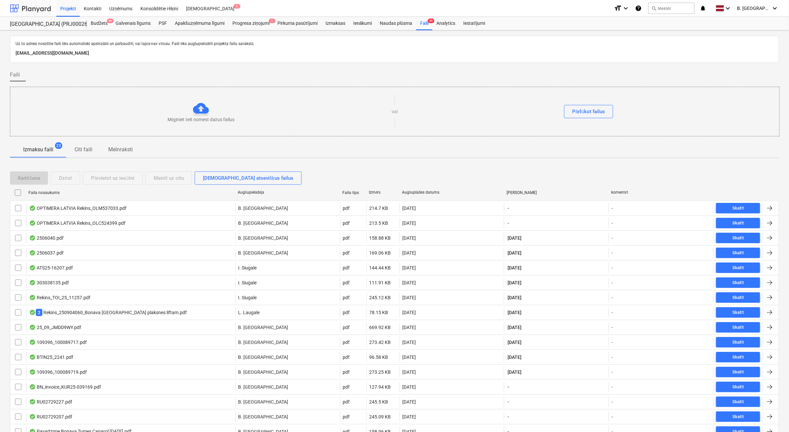
drag, startPoint x: 27, startPoint y: 5, endPoint x: 29, endPoint y: 2, distance: 3.5
click at [27, 5] on div at bounding box center [30, 8] width 41 height 17
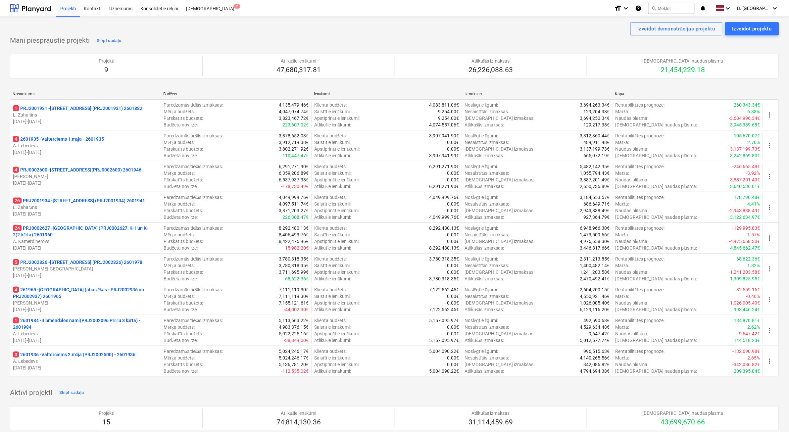
drag, startPoint x: 100, startPoint y: 216, endPoint x: 110, endPoint y: 209, distance: 11.8
click at [100, 215] on p "[DATE] - [DATE]" at bounding box center [85, 214] width 145 height 7
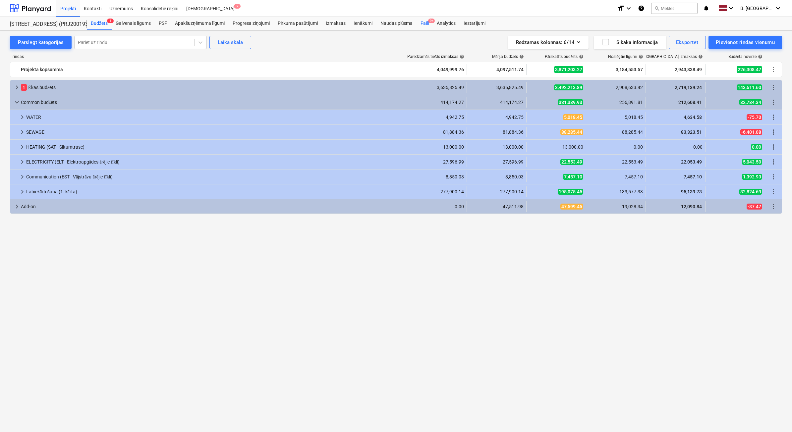
click at [423, 27] on div "Faili 9+" at bounding box center [424, 23] width 16 height 13
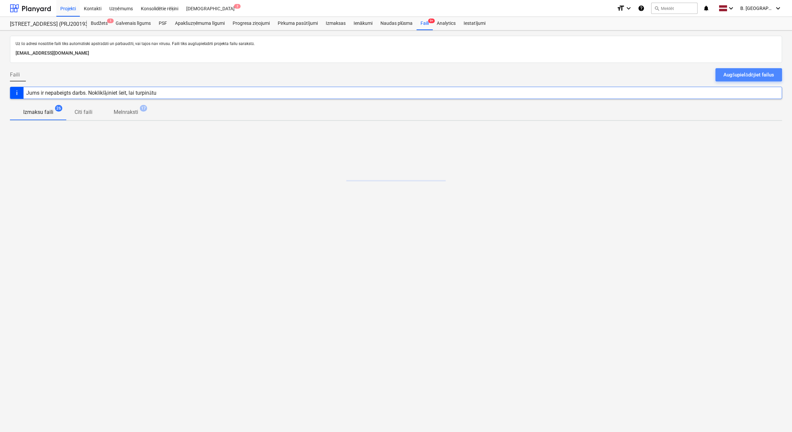
click at [775, 75] on button "Augšupielādējiet failus" at bounding box center [748, 74] width 67 height 13
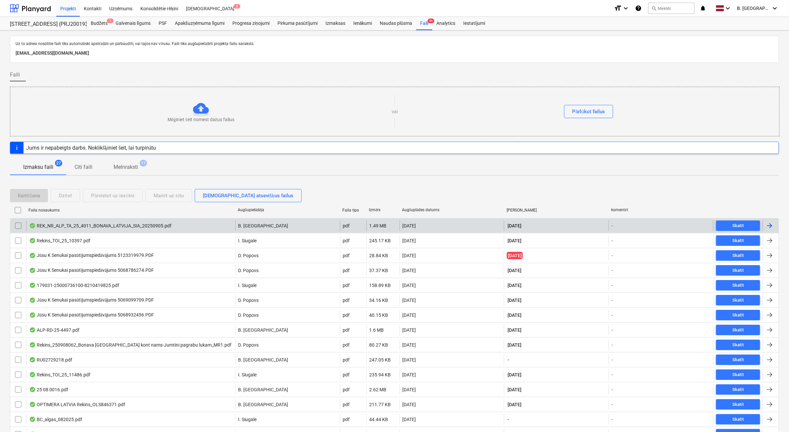
click at [19, 227] on input "checkbox" at bounding box center [18, 226] width 11 height 11
click at [74, 195] on button "Dzēst" at bounding box center [65, 195] width 29 height 13
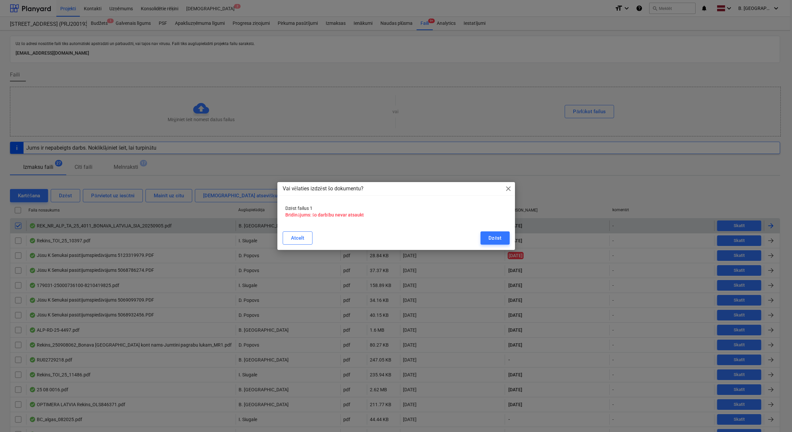
click at [479, 236] on div "Atcelt Dzēst" at bounding box center [396, 238] width 227 height 13
click at [484, 237] on button "Dzēst" at bounding box center [494, 238] width 29 height 13
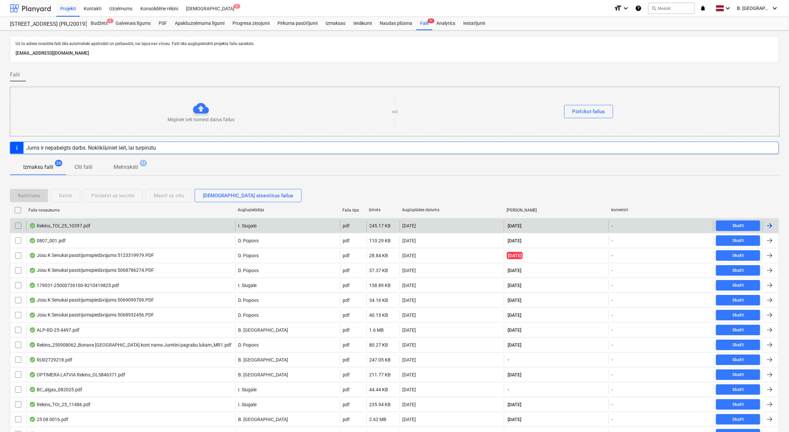
click at [35, 8] on div at bounding box center [30, 8] width 41 height 17
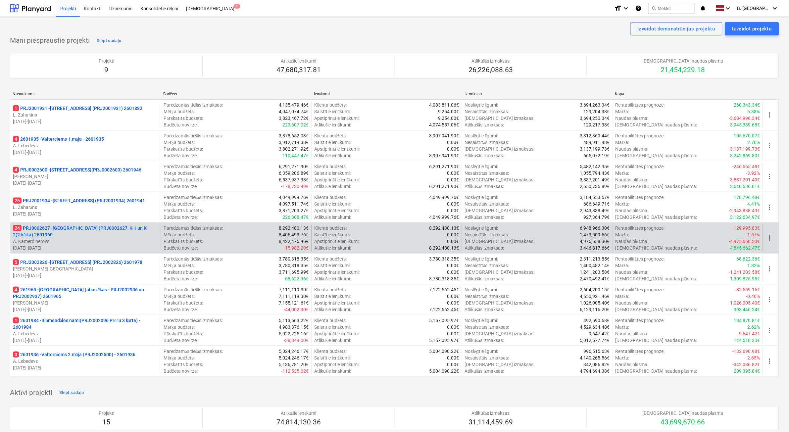
click at [106, 237] on p "24 PRJ0002627 - [GEOGRAPHIC_DATA] (PRJ0002627, K-1 un K-2(2.kārta) 2601960" at bounding box center [85, 231] width 145 height 13
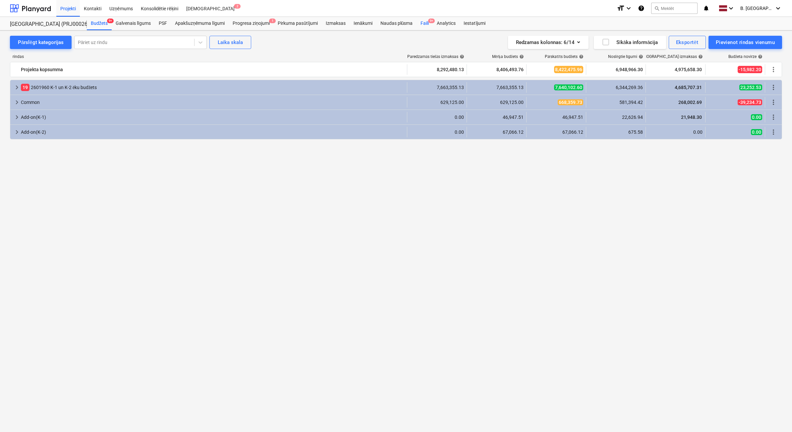
click at [427, 25] on div "Faili 9+" at bounding box center [424, 23] width 16 height 13
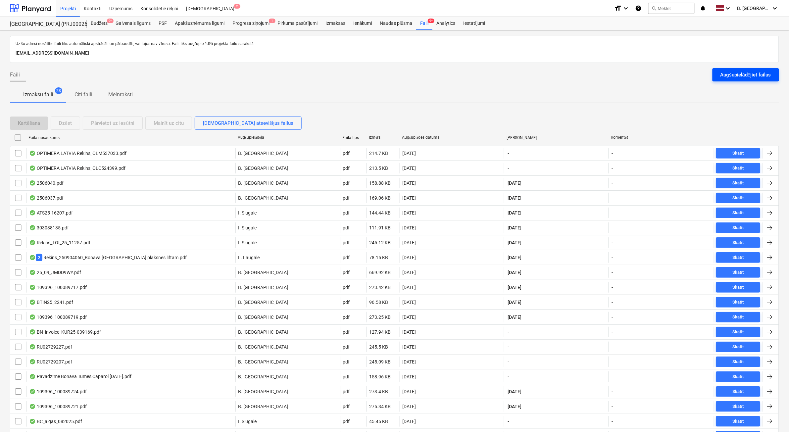
click at [721, 72] on button "Augšupielādējiet failus" at bounding box center [746, 74] width 67 height 13
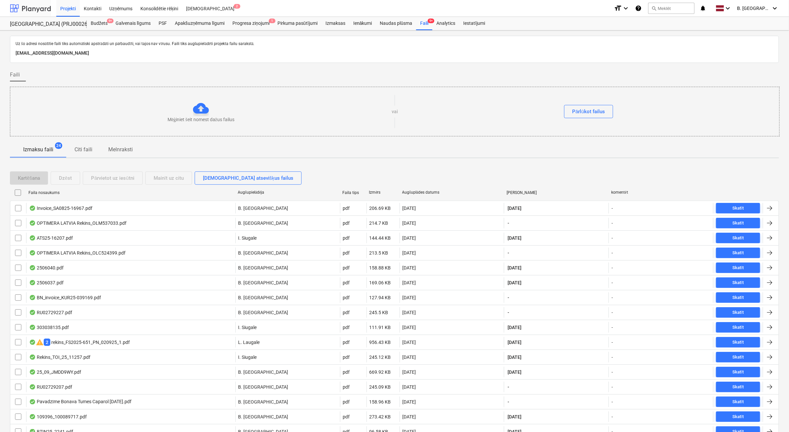
click at [35, 8] on div at bounding box center [30, 8] width 41 height 17
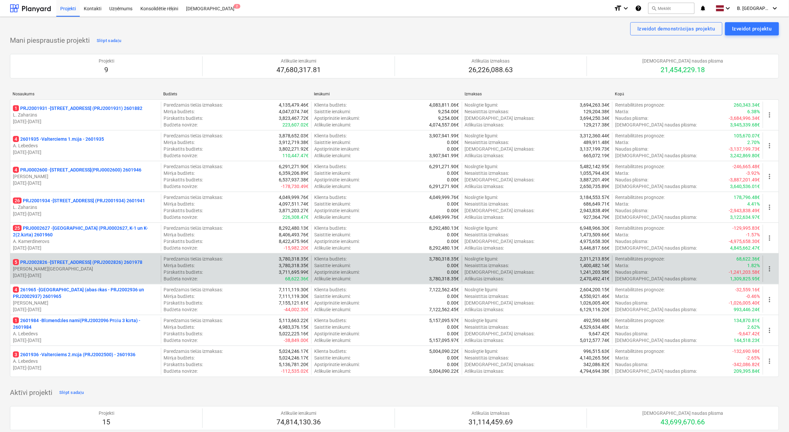
click at [118, 265] on p "5 PRJ2002826 - [STREET_ADDRESS] (PRJ2002826) 2601978" at bounding box center [78, 262] width 130 height 7
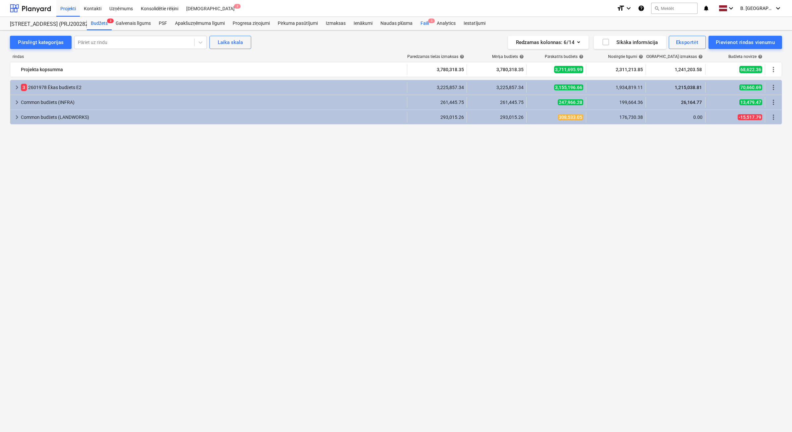
click at [428, 19] on span "5" at bounding box center [431, 21] width 7 height 5
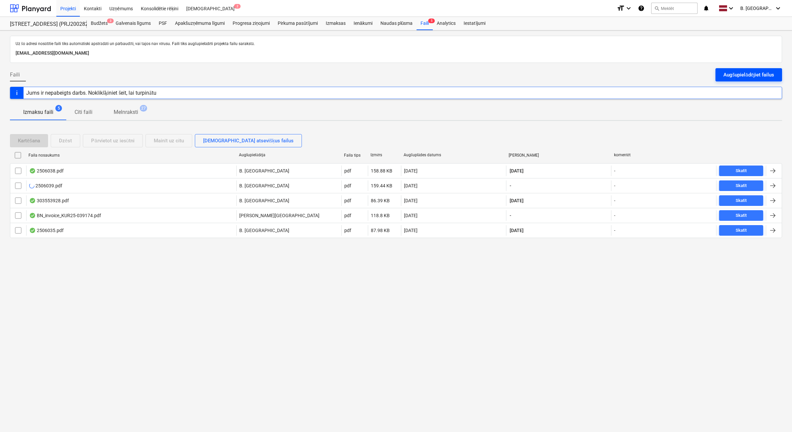
click at [727, 79] on div "Augšupielādējiet failus" at bounding box center [748, 75] width 51 height 9
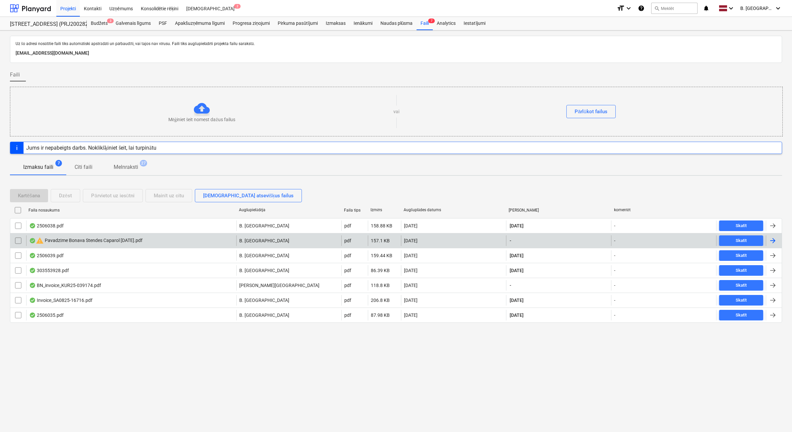
click at [19, 242] on input "checkbox" at bounding box center [18, 241] width 11 height 11
click at [75, 195] on button "Dzēst" at bounding box center [65, 195] width 29 height 13
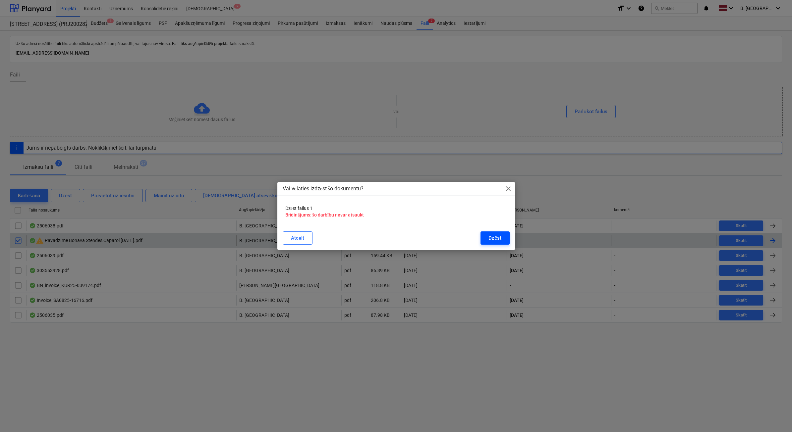
click at [502, 239] on button "Dzēst" at bounding box center [494, 238] width 29 height 13
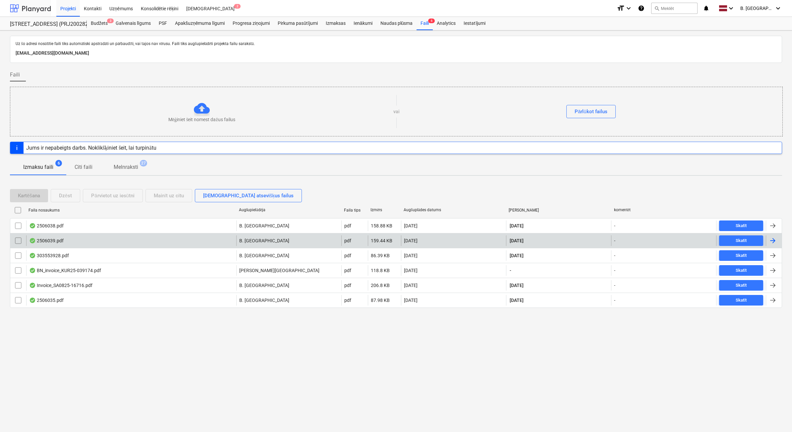
click at [23, 8] on div at bounding box center [30, 8] width 41 height 17
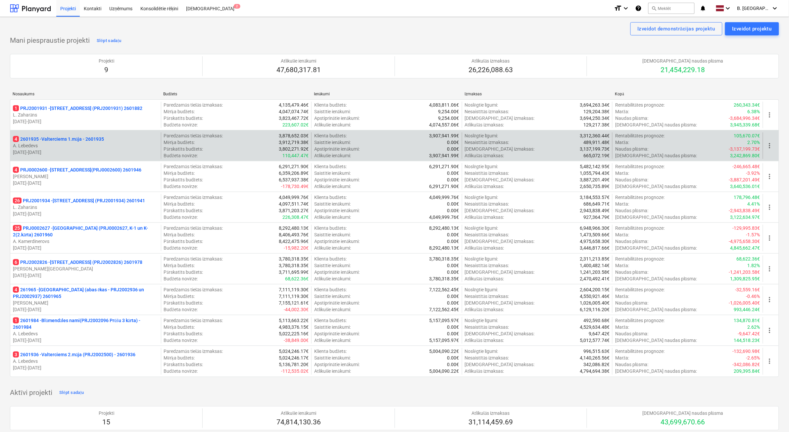
click at [120, 144] on p "A. Lebedevs" at bounding box center [85, 145] width 145 height 7
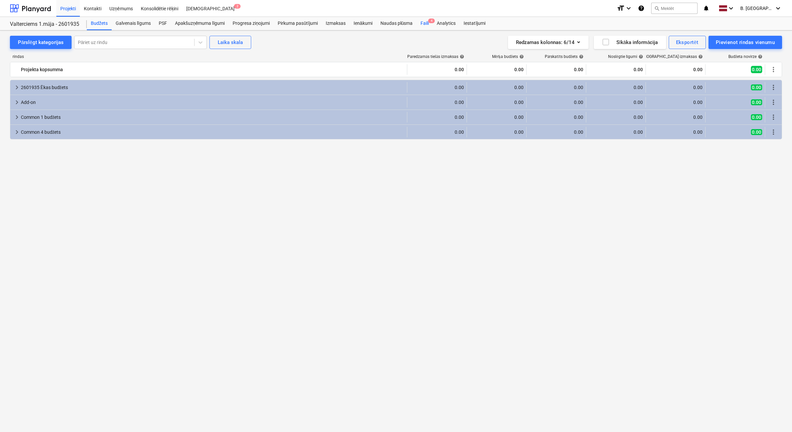
click at [426, 26] on div "Faili 4" at bounding box center [424, 23] width 16 height 13
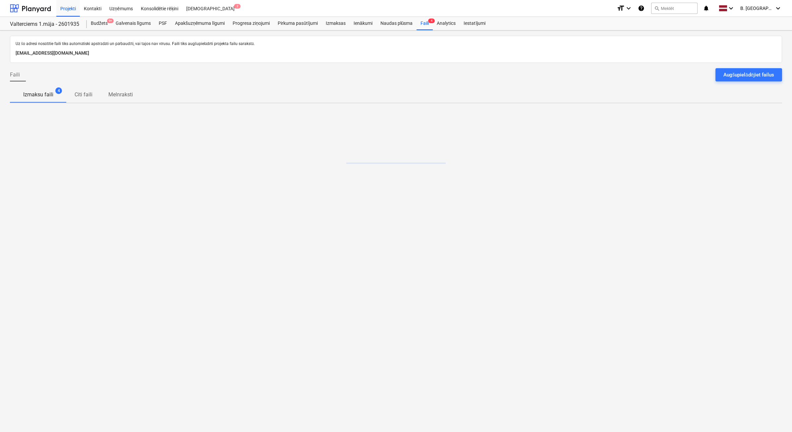
click at [760, 75] on div "Augšupielādējiet failus" at bounding box center [748, 75] width 51 height 9
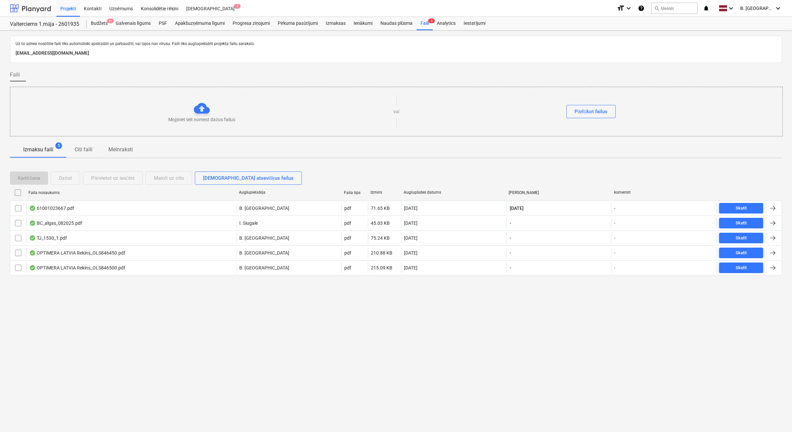
drag, startPoint x: 35, startPoint y: 11, endPoint x: 36, endPoint y: 7, distance: 4.4
click at [35, 11] on div at bounding box center [30, 8] width 41 height 17
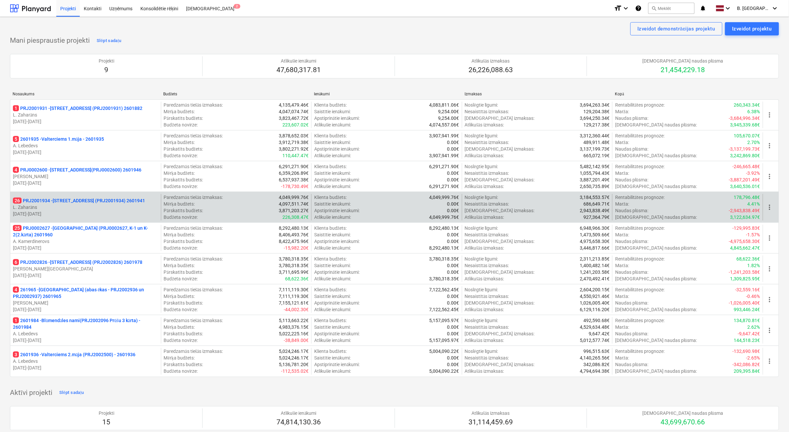
click at [107, 214] on p "[DATE] - [DATE]" at bounding box center [85, 214] width 145 height 7
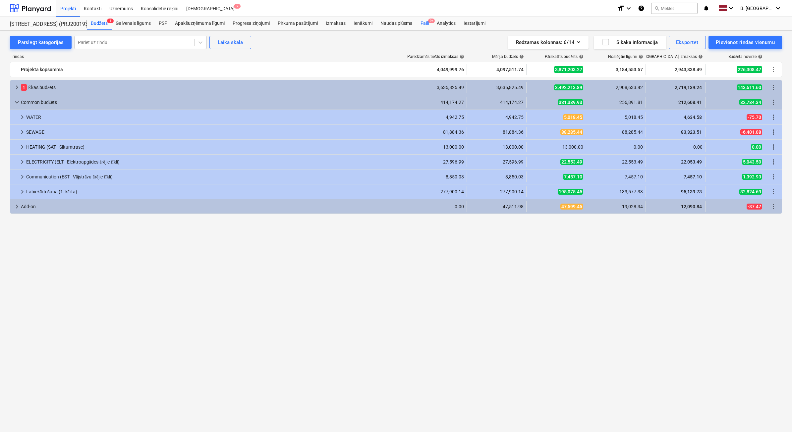
click at [421, 25] on div "Faili 9+" at bounding box center [424, 23] width 16 height 13
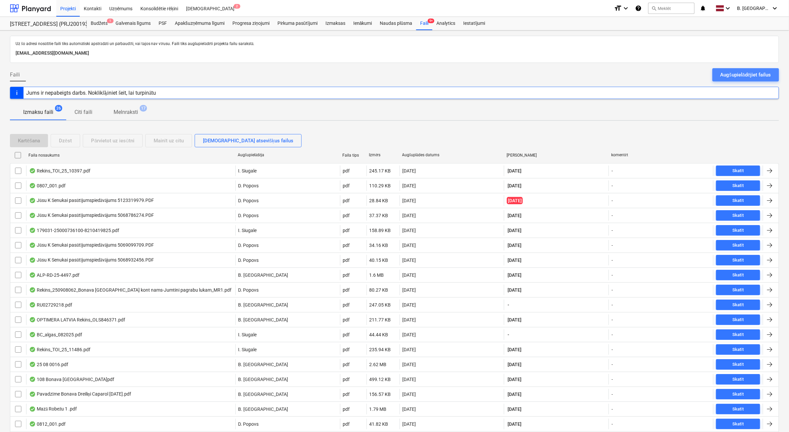
click at [749, 73] on div "Augšupielādējiet failus" at bounding box center [746, 75] width 51 height 9
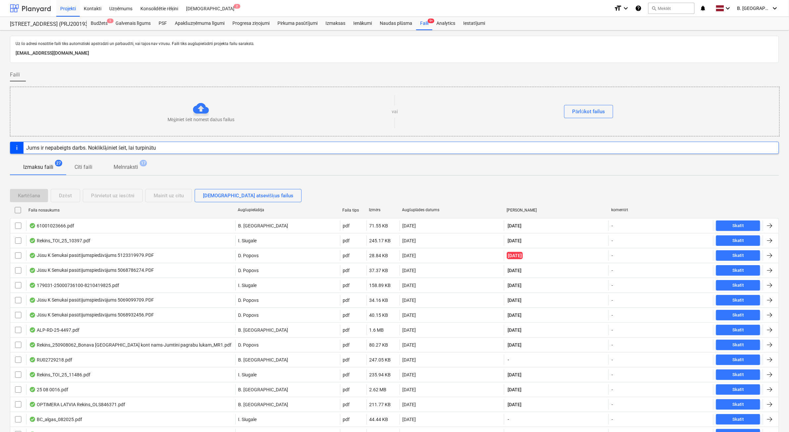
click at [22, 9] on div at bounding box center [30, 8] width 41 height 17
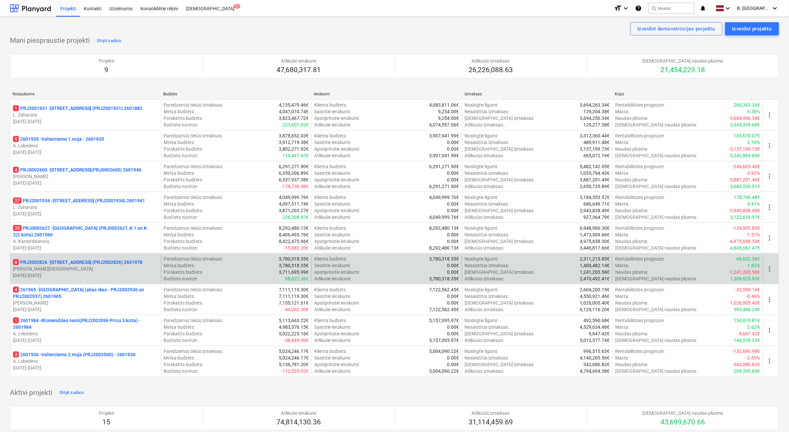
click at [82, 270] on p "[PERSON_NAME][GEOGRAPHIC_DATA]" at bounding box center [85, 269] width 145 height 7
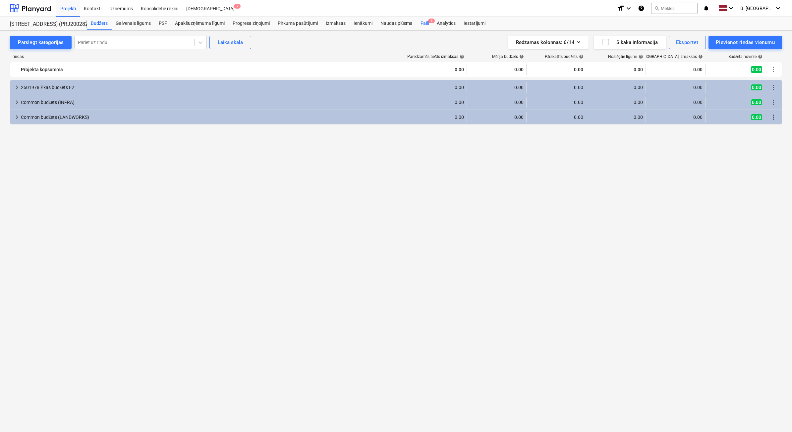
click at [426, 21] on div "Faili 6" at bounding box center [424, 23] width 16 height 13
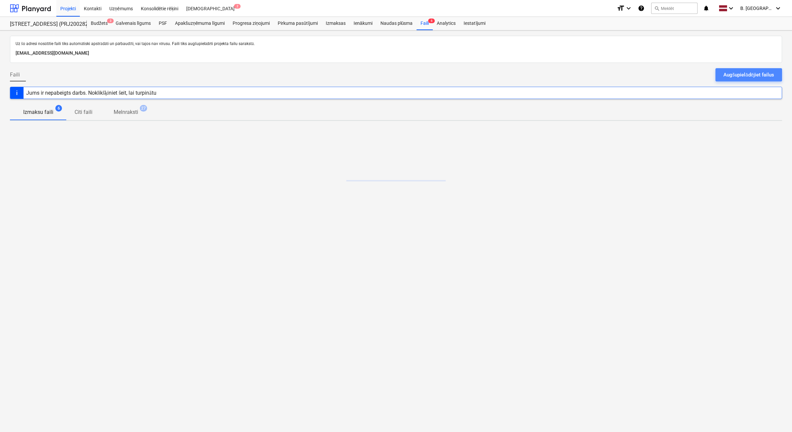
click at [779, 81] on button "Augšupielādējiet failus" at bounding box center [748, 74] width 67 height 13
